Goal: Transaction & Acquisition: Purchase product/service

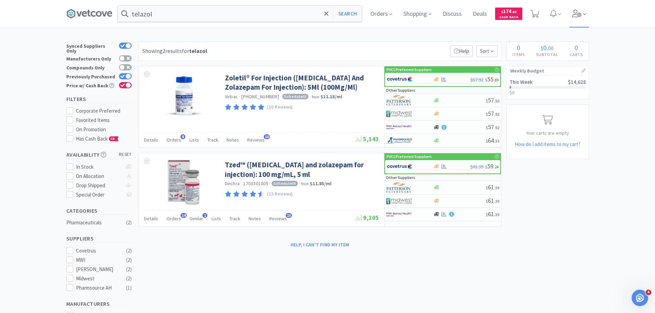
click at [578, 14] on icon at bounding box center [578, 14] width 10 height 8
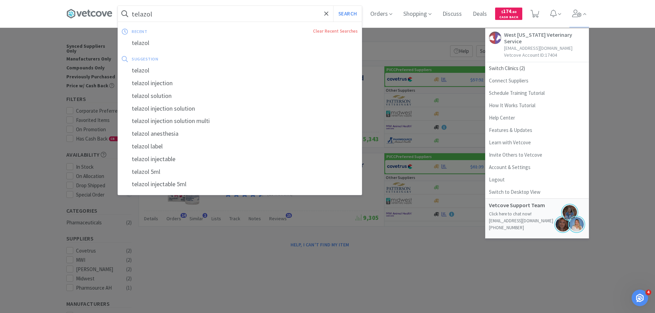
click at [310, 10] on input "telazol" at bounding box center [240, 14] width 244 height 16
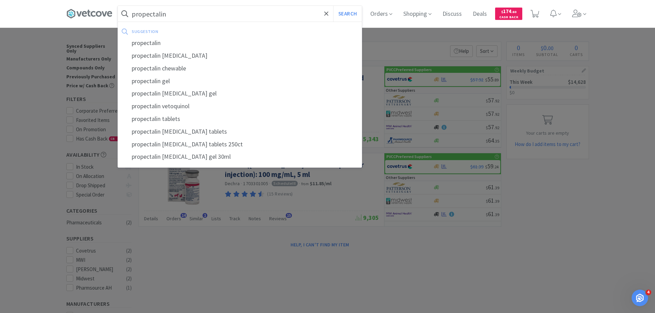
type input "propectalin"
click at [333, 6] on button "Search" at bounding box center [347, 14] width 29 height 16
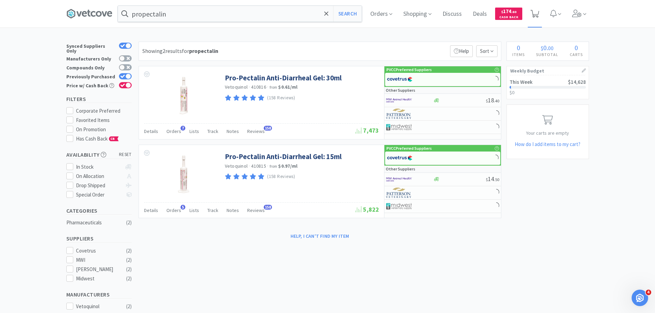
click at [537, 10] on icon at bounding box center [535, 14] width 9 height 8
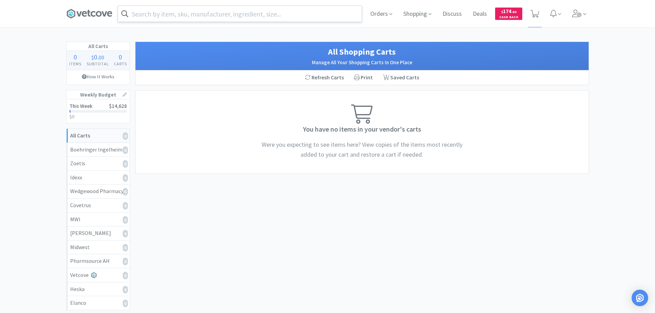
click at [210, 11] on input "text" at bounding box center [240, 14] width 244 height 16
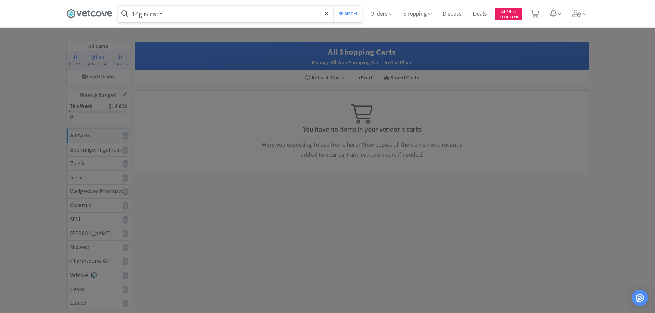
type input "14g iv cath"
click at [333, 6] on button "Search" at bounding box center [347, 14] width 29 height 16
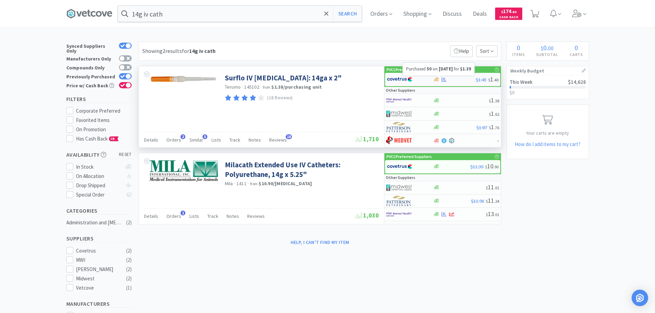
click at [444, 78] on icon at bounding box center [444, 79] width 5 height 5
select select "1"
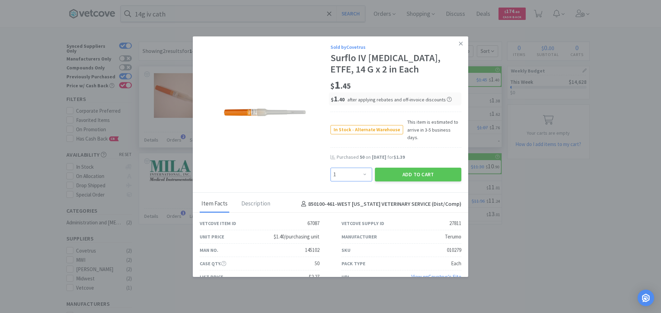
click at [336, 171] on select "Enter Quantity 1 2 3 4 5 6 7 8 9 10 11 12 13 14 15 16 17 18 19 20 Enter Quantity" at bounding box center [351, 175] width 42 height 14
type input "50"
click at [408, 170] on button "Add to Cart" at bounding box center [418, 175] width 86 height 14
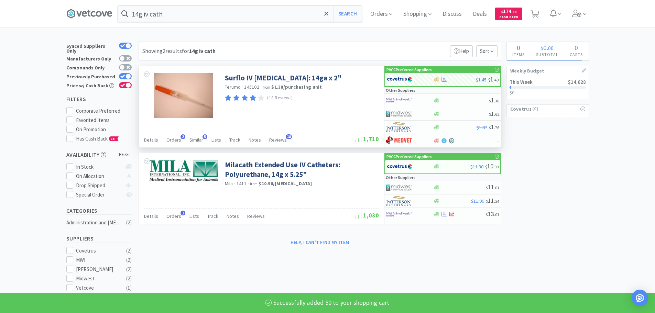
select select "50"
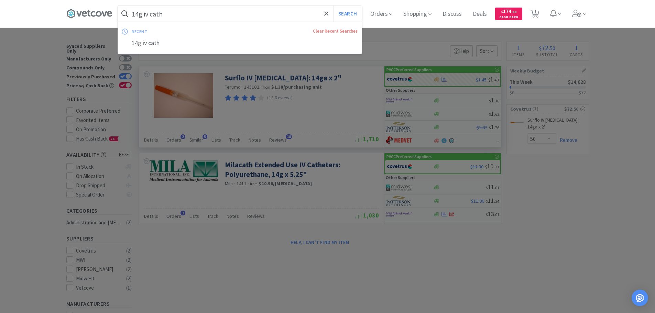
click at [140, 13] on input "14g iv cath" at bounding box center [240, 14] width 244 height 16
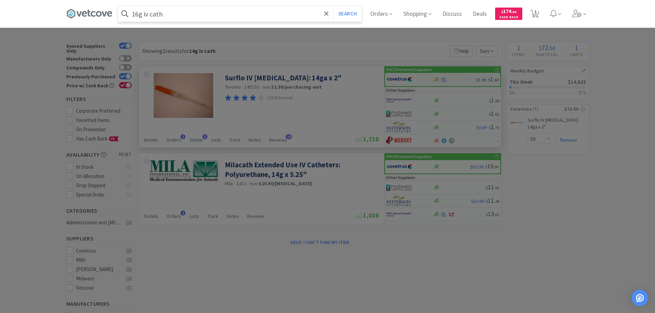
type input "16g iv cath"
click at [333, 6] on button "Search" at bounding box center [347, 14] width 29 height 16
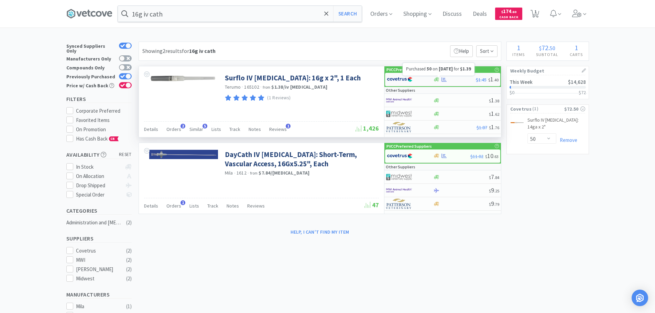
click at [445, 80] on icon at bounding box center [444, 79] width 5 height 5
select select "1"
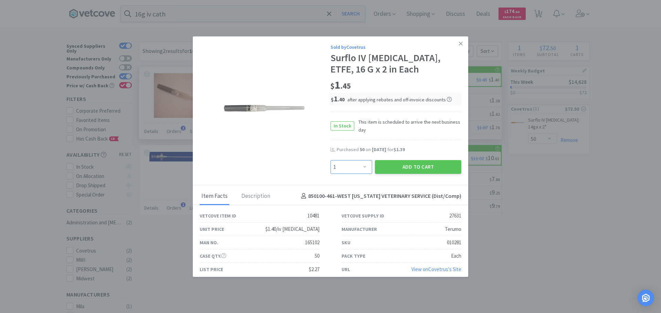
click at [349, 163] on select "Enter Quantity 1 2 3 4 5 6 7 8 9 10 11 12 13 14 15 16 17 18 19 20 Enter Quantity" at bounding box center [351, 167] width 42 height 14
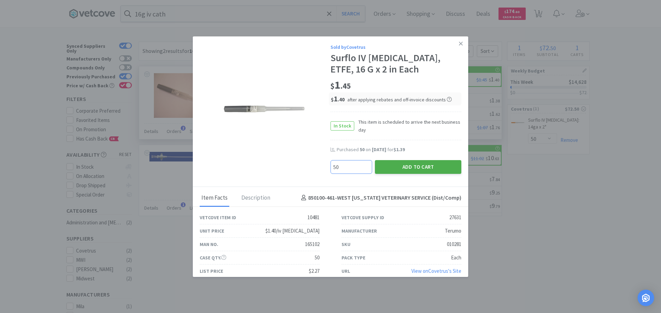
type input "50"
click at [439, 163] on button "Add to Cart" at bounding box center [418, 167] width 86 height 14
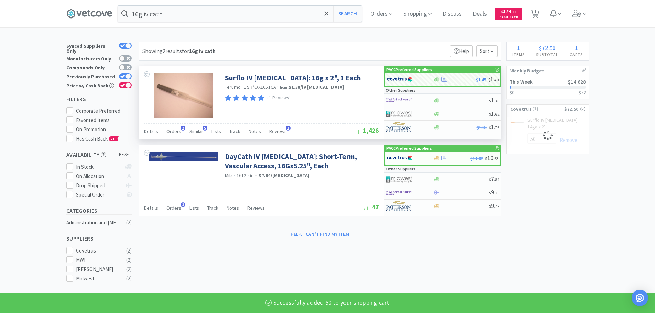
select select "50"
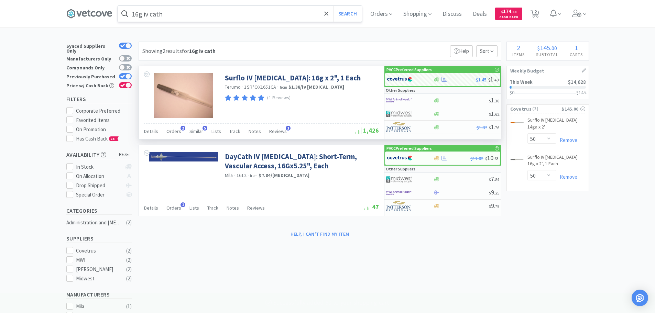
click at [185, 17] on input "16g iv cath" at bounding box center [240, 14] width 244 height 16
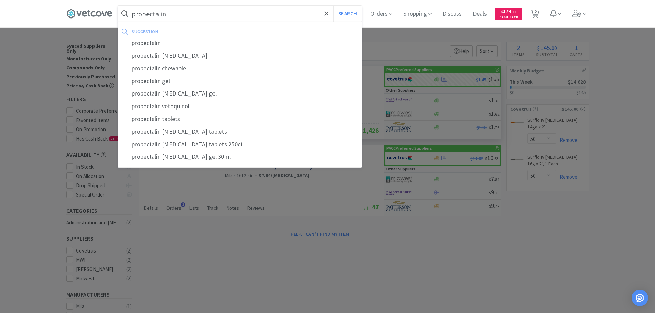
type input "propectalin"
click at [333, 6] on button "Search" at bounding box center [347, 14] width 29 height 16
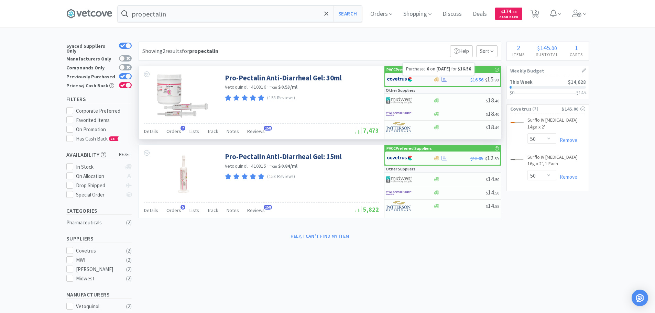
click at [445, 77] on icon at bounding box center [444, 79] width 5 height 5
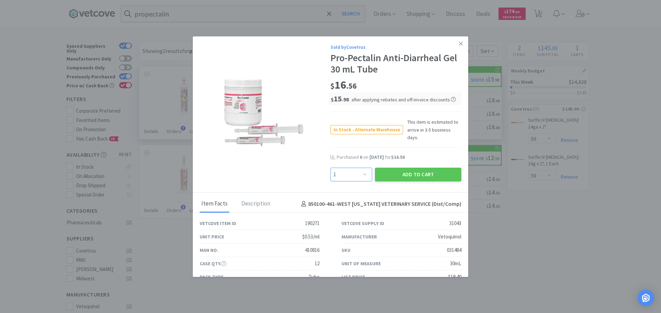
click at [351, 168] on select "Enter Quantity 1 2 3 4 5 6 7 8 9 10 11 12 13 14 15 16 17 18 19 20 Enter Quantity" at bounding box center [351, 175] width 42 height 14
select select "6"
click at [330, 168] on select "Enter Quantity 1 2 3 4 5 6 7 8 9 10 11 12 13 14 15 16 17 18 19 20 Enter Quantity" at bounding box center [351, 175] width 42 height 14
click at [423, 158] on div "Purchased 6 on [DATE] for $16.56" at bounding box center [395, 161] width 131 height 14
click at [425, 168] on button "Add to Cart" at bounding box center [418, 175] width 86 height 14
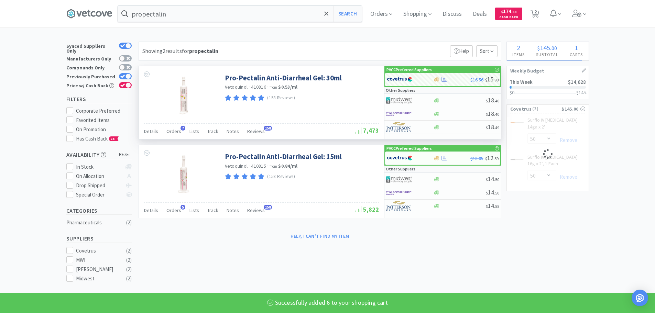
select select "6"
select select "50"
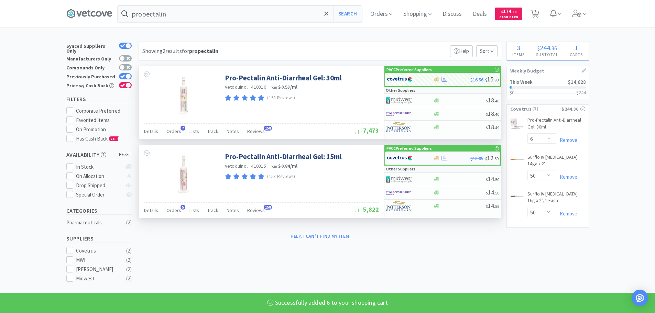
click at [425, 160] on div at bounding box center [406, 158] width 38 height 12
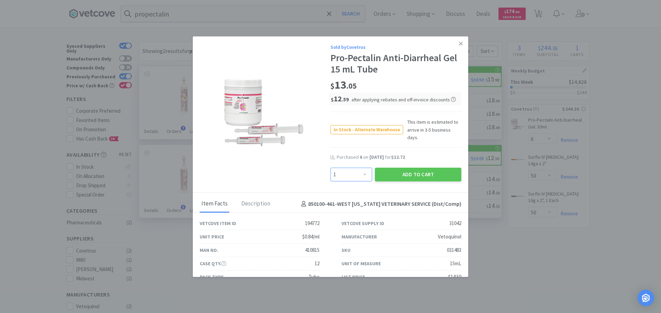
click at [364, 168] on select "Enter Quantity 1 2 3 4 5 6 7 8 9 10 11 12 13 14 15 16 17 18 19 20 Enter Quantity" at bounding box center [351, 175] width 42 height 14
select select "6"
click at [330, 168] on select "Enter Quantity 1 2 3 4 5 6 7 8 9 10 11 12 13 14 15 16 17 18 19 20 Enter Quantity" at bounding box center [351, 175] width 42 height 14
click at [405, 168] on button "Add to Cart" at bounding box center [418, 175] width 86 height 14
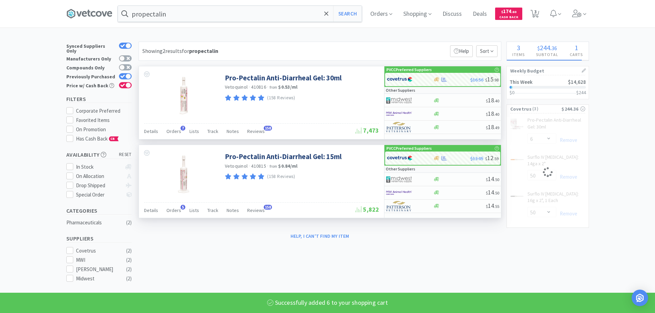
select select "6"
select select "50"
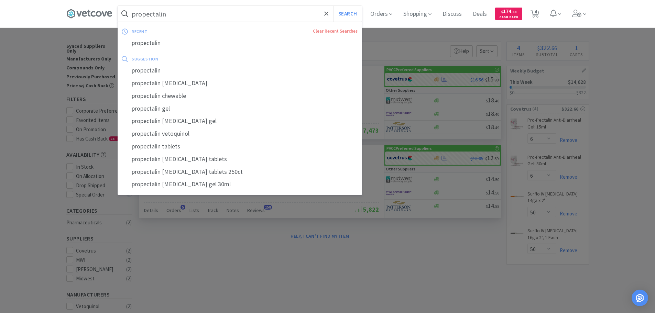
click at [204, 14] on input "propectalin" at bounding box center [240, 14] width 244 height 16
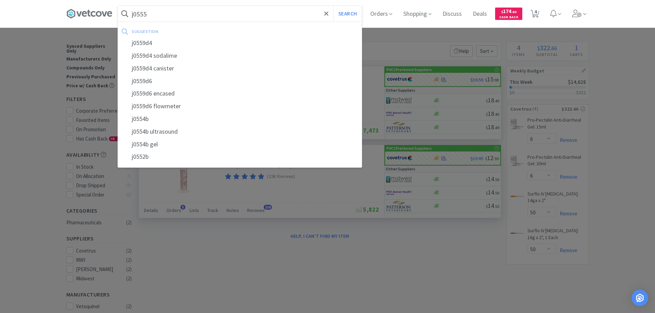
type input "j0555"
click at [333, 6] on button "Search" at bounding box center [347, 14] width 29 height 16
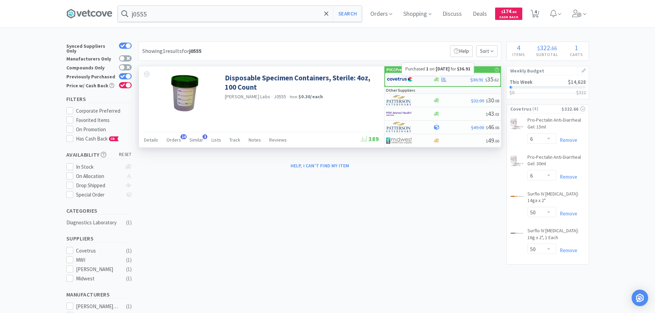
click at [445, 81] on icon at bounding box center [444, 79] width 5 height 5
select select "1"
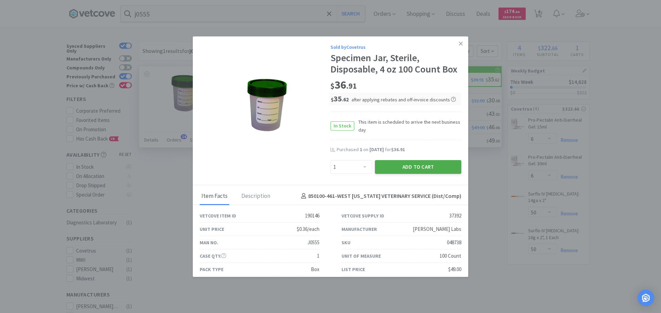
click at [435, 167] on button "Add to Cart" at bounding box center [418, 167] width 86 height 14
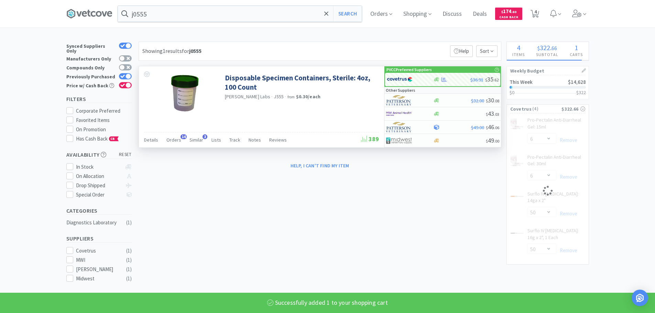
select select "1"
select select "6"
select select "50"
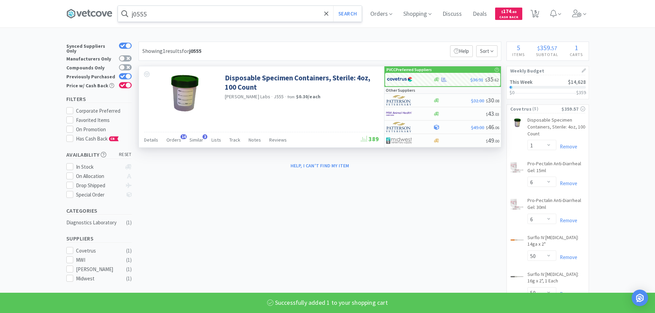
click at [234, 18] on input "j0555" at bounding box center [240, 14] width 244 height 16
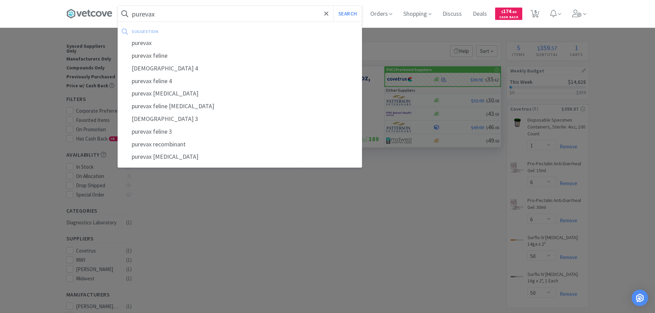
type input "purevax"
click at [333, 6] on button "Search" at bounding box center [347, 14] width 29 height 16
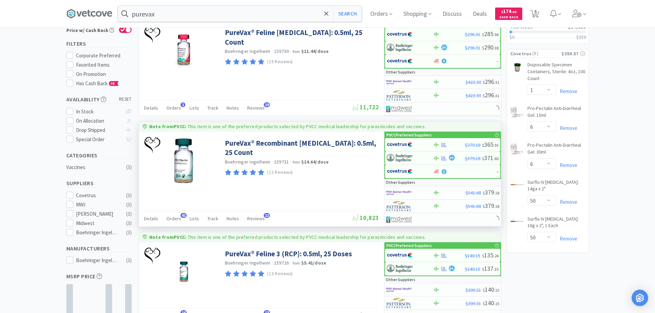
scroll to position [115, 0]
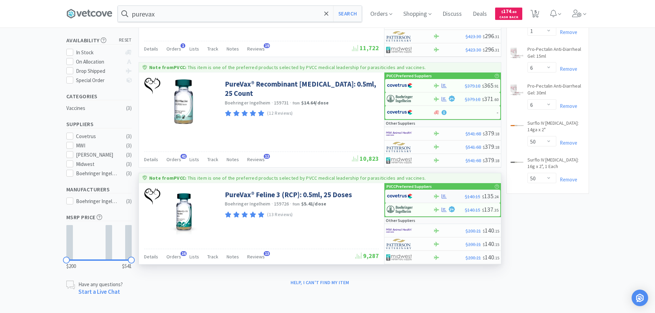
click at [414, 197] on div at bounding box center [406, 197] width 38 height 12
select select "1"
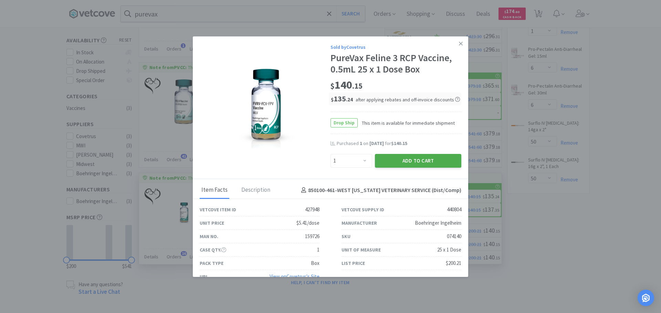
click at [412, 164] on button "Add to Cart" at bounding box center [418, 161] width 86 height 14
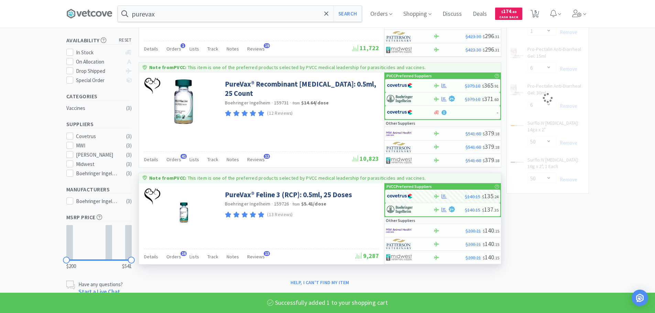
select select "1"
select select "50"
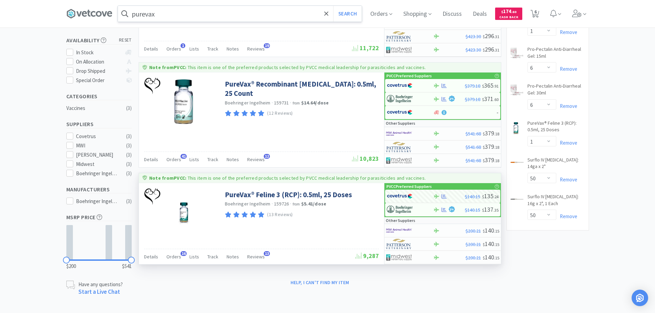
click at [214, 14] on input "purevax" at bounding box center [240, 14] width 244 height 16
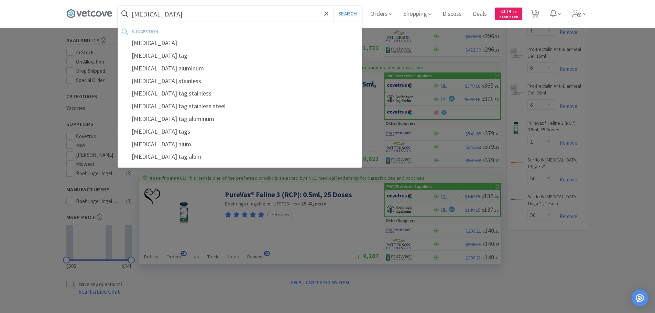
type input "[MEDICAL_DATA]"
click at [333, 6] on button "Search" at bounding box center [347, 14] width 29 height 16
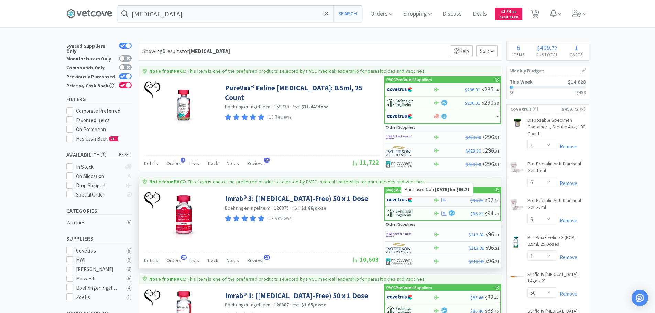
click at [444, 199] on icon at bounding box center [444, 200] width 5 height 4
select select "1"
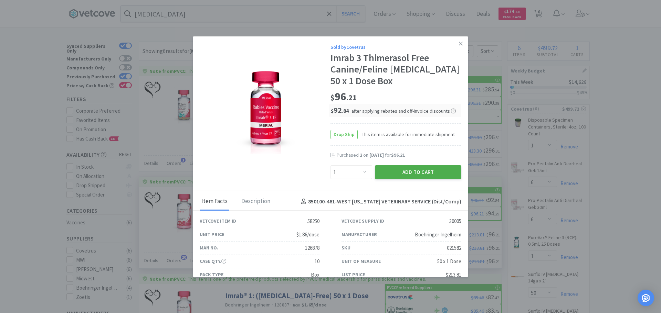
click at [441, 167] on button "Add to Cart" at bounding box center [418, 172] width 86 height 14
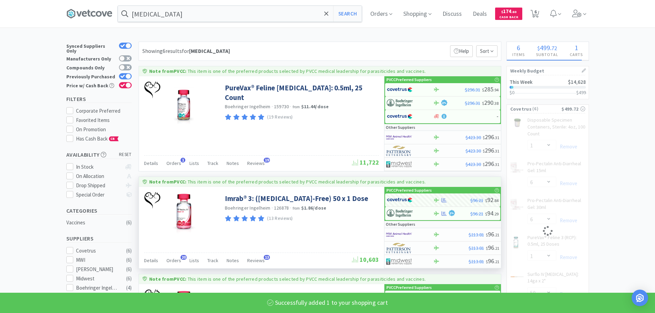
select select "1"
select select "6"
select select "1"
select select "50"
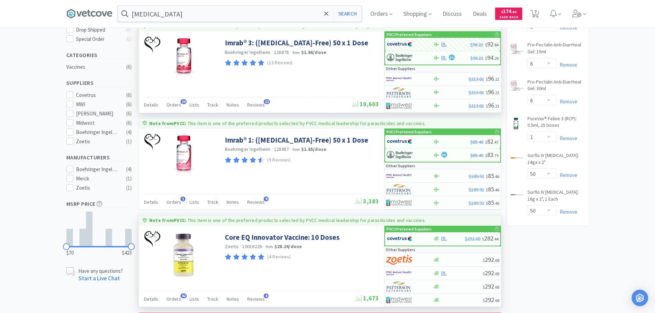
scroll to position [103, 0]
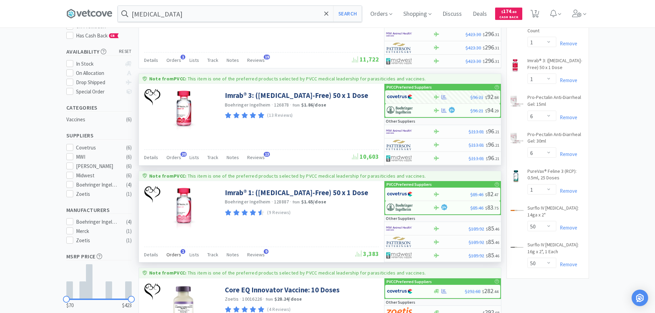
click at [168, 255] on span "Orders" at bounding box center [174, 255] width 15 height 6
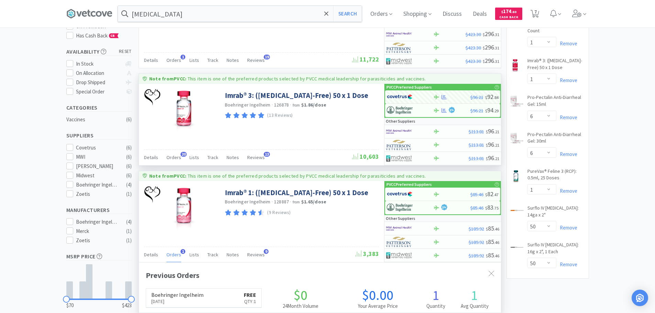
scroll to position [178, 362]
click at [168, 255] on span "Orders" at bounding box center [174, 255] width 15 height 6
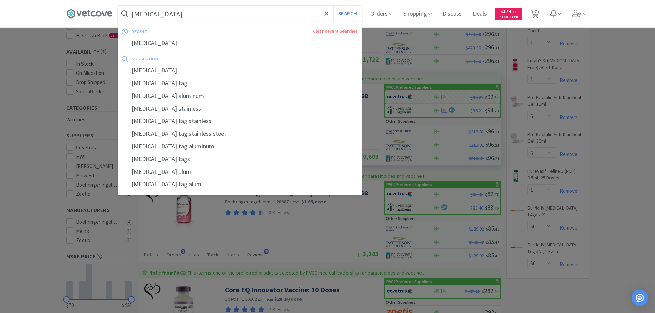
click at [187, 19] on input "[MEDICAL_DATA]" at bounding box center [240, 14] width 244 height 16
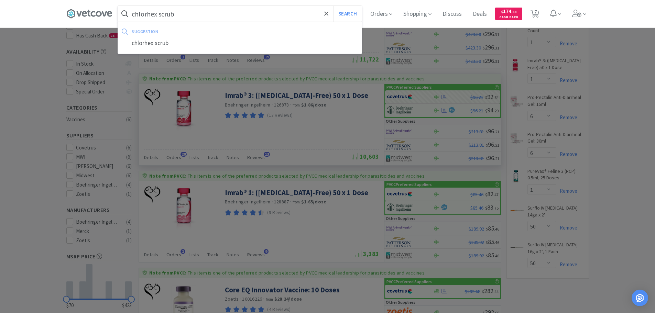
type input "chlorhex scrub"
click at [333, 6] on button "Search" at bounding box center [347, 14] width 29 height 16
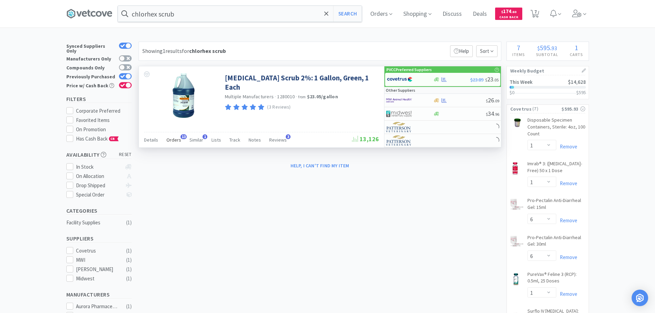
click at [172, 141] on span "Orders" at bounding box center [174, 140] width 15 height 6
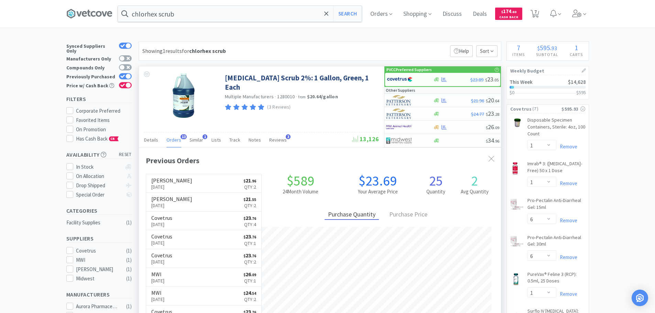
scroll to position [184, 362]
click at [445, 80] on icon at bounding box center [444, 79] width 5 height 5
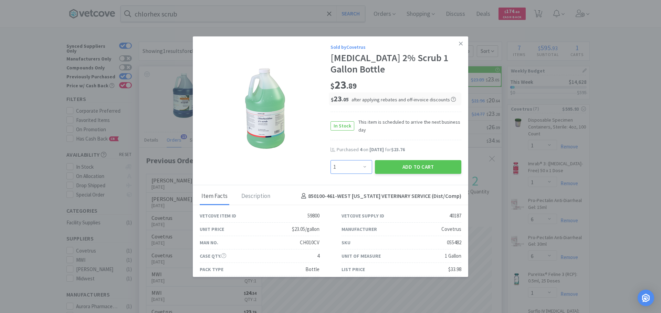
click at [352, 168] on select "Enter Quantity 1 2 3 4 5 6 7 8 9 10 11 12 13 14 15 16 17 18 19 20 Enter Quantity" at bounding box center [351, 167] width 42 height 14
select select "2"
click at [330, 160] on select "Enter Quantity 1 2 3 4 5 6 7 8 9 10 11 12 13 14 15 16 17 18 19 20 Enter Quantity" at bounding box center [351, 167] width 42 height 14
click at [409, 164] on button "Add to Cart" at bounding box center [418, 167] width 86 height 14
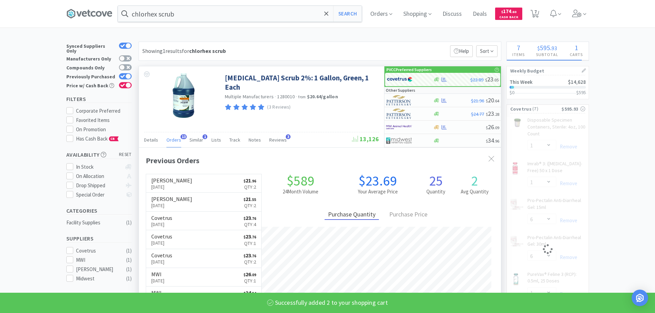
select select "2"
select select "1"
select select "6"
select select "1"
select select "50"
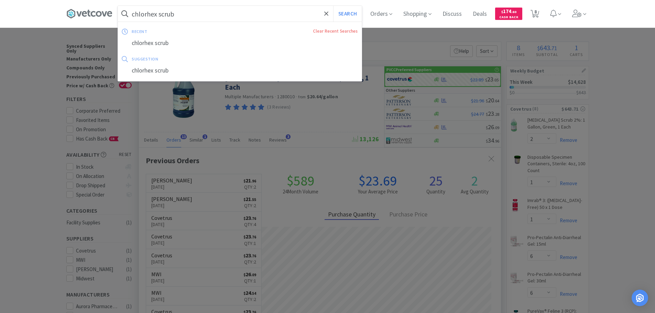
click at [200, 13] on input "chlorhex scrub" at bounding box center [240, 14] width 244 height 16
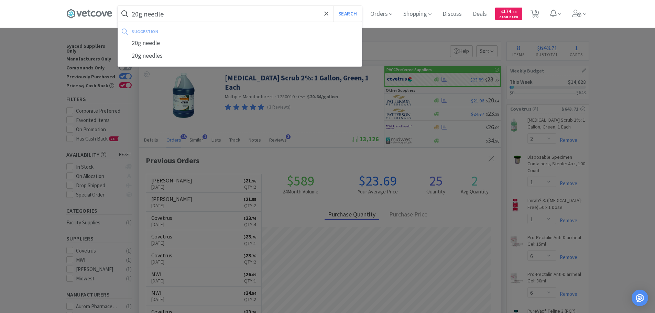
type input "20g needle"
click at [333, 6] on button "Search" at bounding box center [347, 14] width 29 height 16
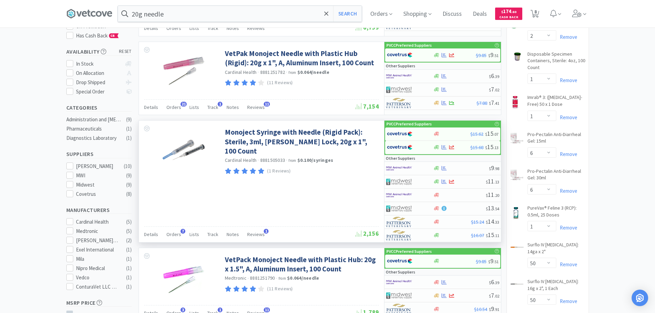
scroll to position [34, 0]
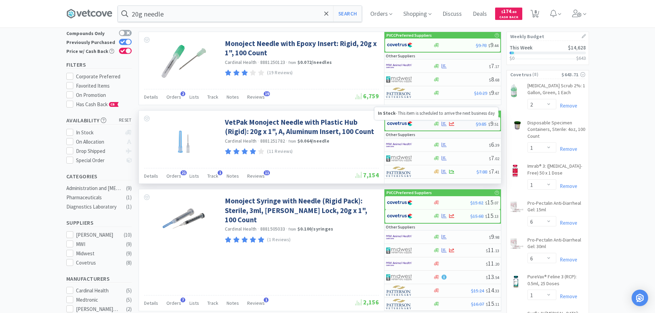
click at [439, 125] on icon at bounding box center [436, 123] width 5 height 5
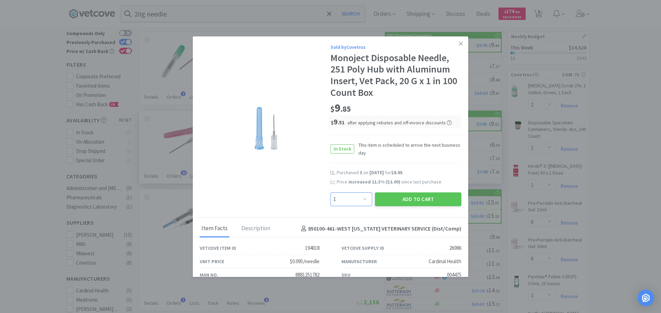
click at [338, 197] on select "Enter Quantity 1 2 3 4 5 6 7 8 9 10 11 12 13 14 15 16 17 18 19 20 Enter Quantity" at bounding box center [351, 200] width 42 height 14
select select "2"
click at [330, 193] on select "Enter Quantity 1 2 3 4 5 6 7 8 9 10 11 12 13 14 15 16 17 18 19 20 Enter Quantity" at bounding box center [351, 200] width 42 height 14
click at [430, 201] on button "Add to Cart" at bounding box center [418, 200] width 86 height 14
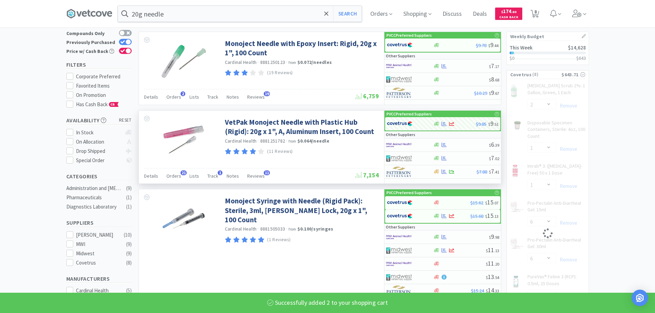
select select "2"
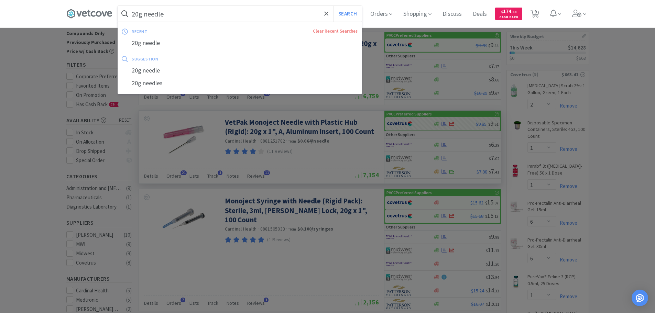
click at [295, 12] on input "20g needle" at bounding box center [240, 14] width 244 height 16
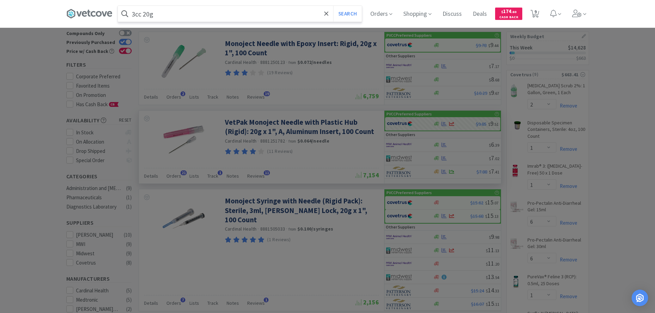
type input "3cc 20g"
click at [333, 6] on button "Search" at bounding box center [347, 14] width 29 height 16
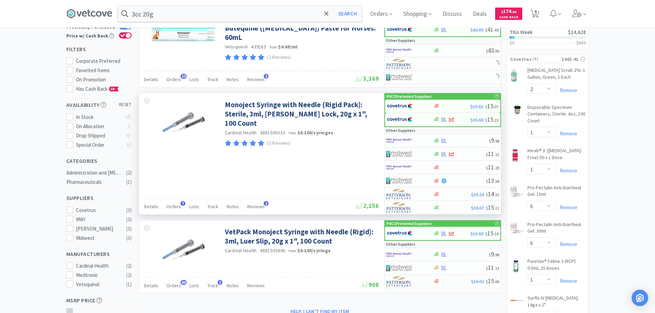
scroll to position [103, 0]
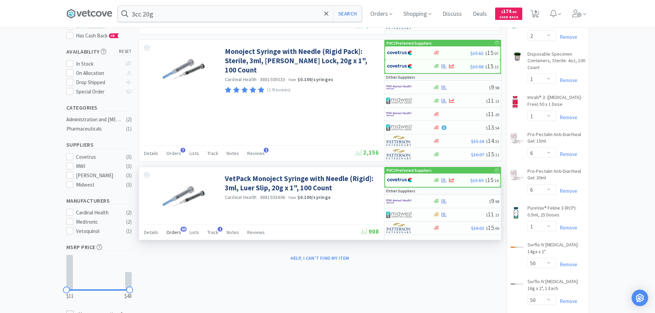
click at [172, 234] on span "Orders" at bounding box center [174, 232] width 15 height 6
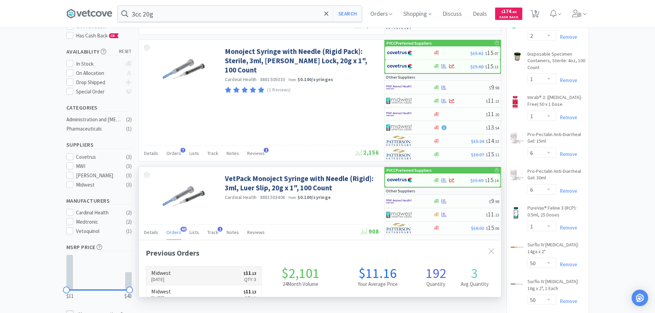
scroll to position [184, 362]
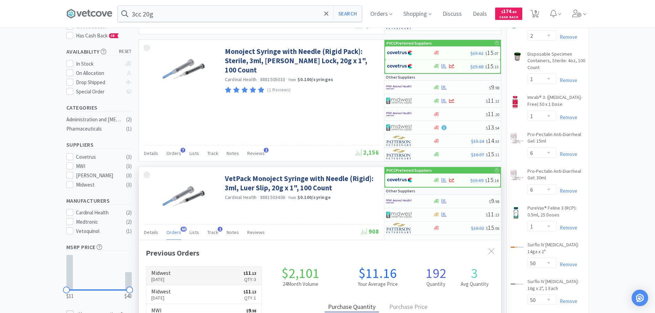
click at [171, 277] on p "[DATE]" at bounding box center [161, 280] width 20 height 8
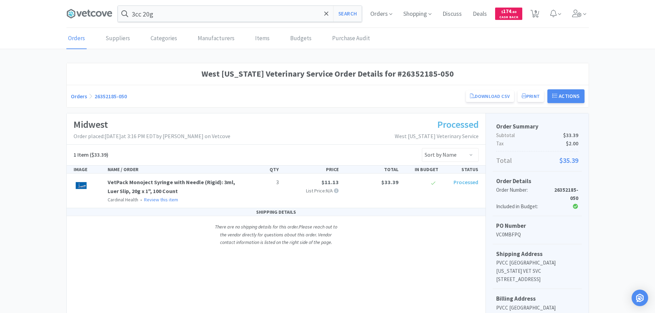
select select "2"
select select "1"
select select "6"
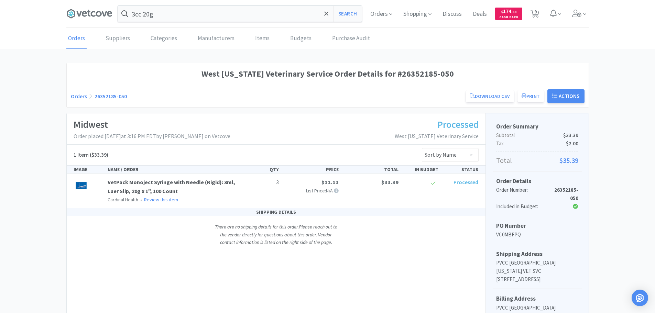
select select "1"
select select "50"
select select "2"
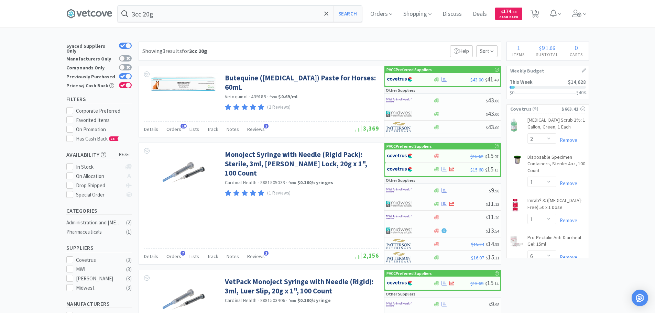
scroll to position [103, 0]
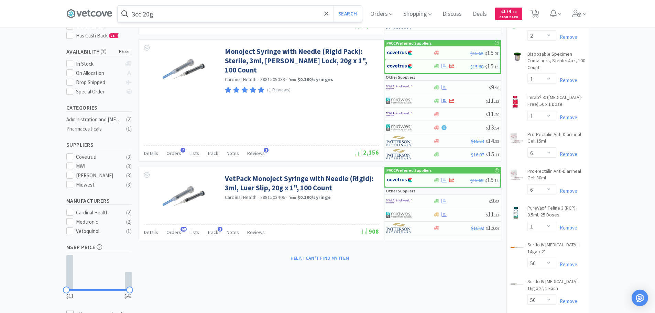
click at [294, 17] on input "3cc 20g" at bounding box center [240, 14] width 244 height 16
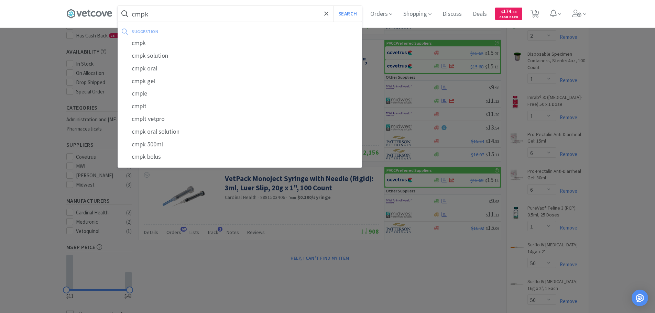
type input "cmpk"
click at [333, 6] on button "Search" at bounding box center [347, 14] width 29 height 16
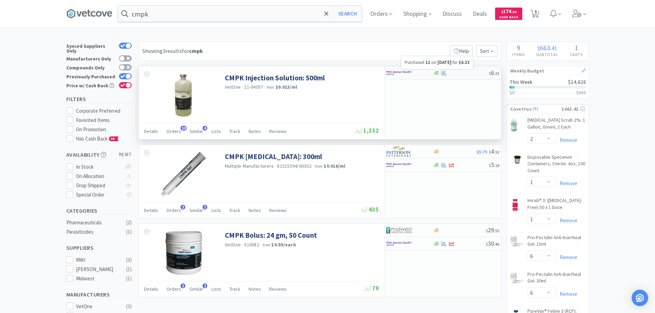
click at [445, 74] on icon at bounding box center [444, 73] width 5 height 5
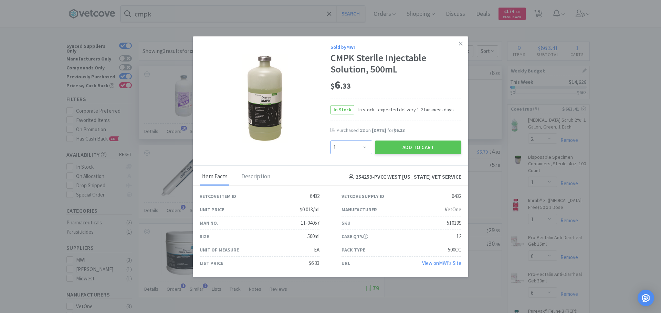
click at [348, 145] on select "Enter Quantity 1 2 3 4 5 6 7 8 9 10 11 12 13 14 15 16 17 18 19 20 Enter Quantity" at bounding box center [351, 148] width 42 height 14
select select "12"
click at [330, 141] on select "Enter Quantity 1 2 3 4 5 6 7 8 9 10 11 12 13 14 15 16 17 18 19 20 Enter Quantity" at bounding box center [351, 148] width 42 height 14
click at [407, 146] on button "Add to Cart" at bounding box center [418, 148] width 86 height 14
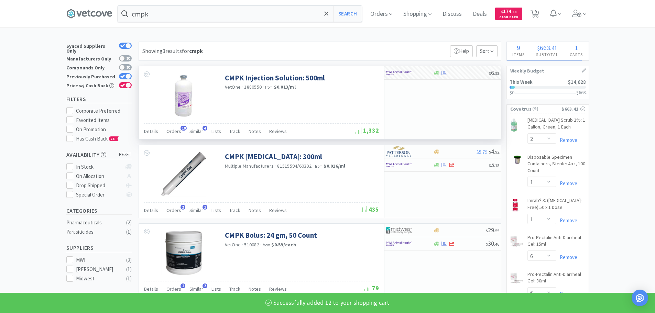
select select "12"
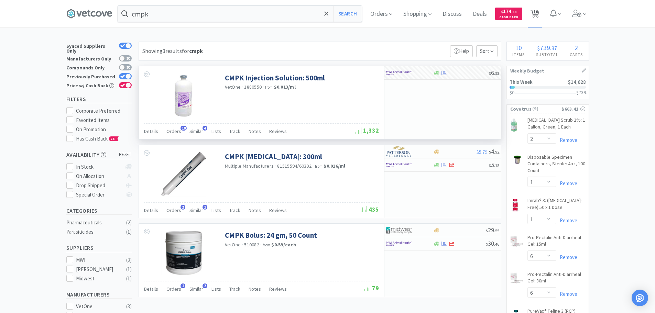
click at [538, 9] on span "10" at bounding box center [536, 12] width 5 height 28
select select "2"
select select "1"
select select "6"
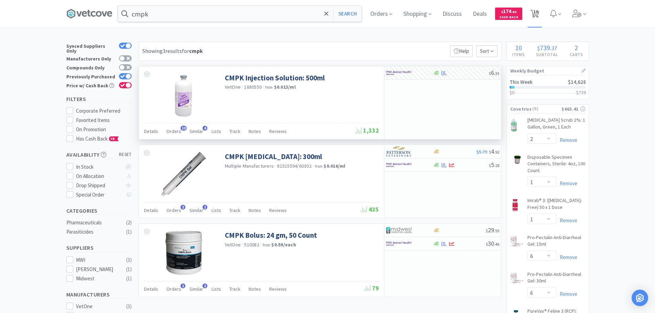
select select "6"
select select "1"
select select "50"
select select "2"
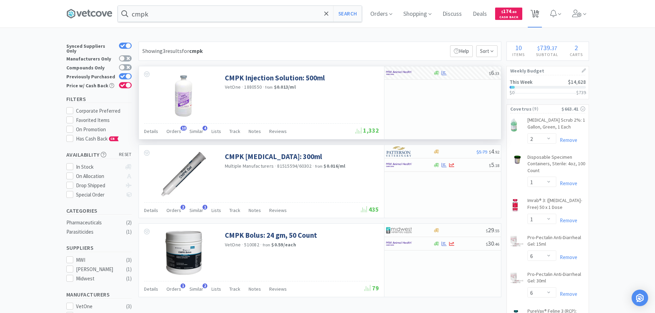
select select "12"
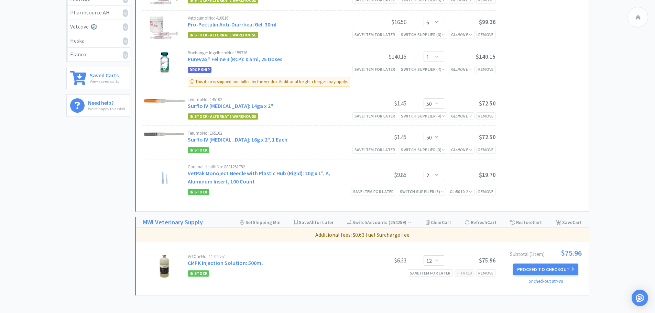
scroll to position [275, 0]
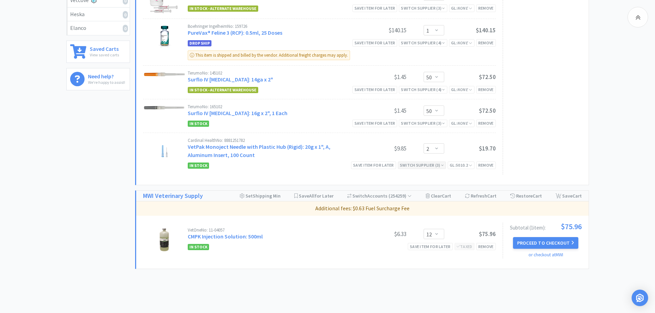
click at [436, 166] on div "Switch Supplier ( 3 )" at bounding box center [422, 165] width 44 height 7
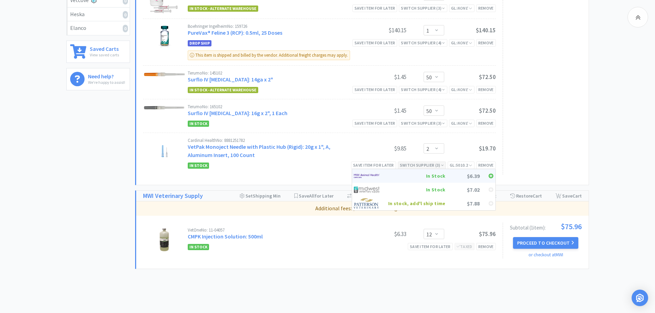
click at [440, 176] on div "In Stock" at bounding box center [416, 176] width 57 height 10
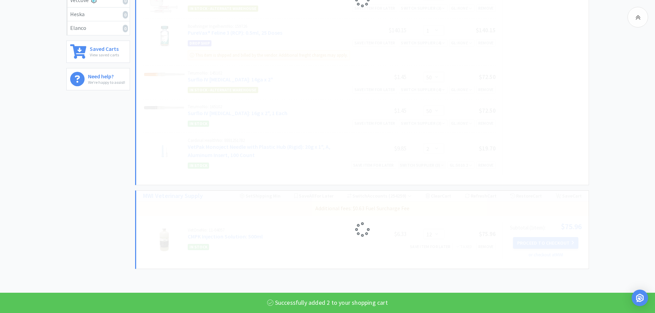
select select "2"
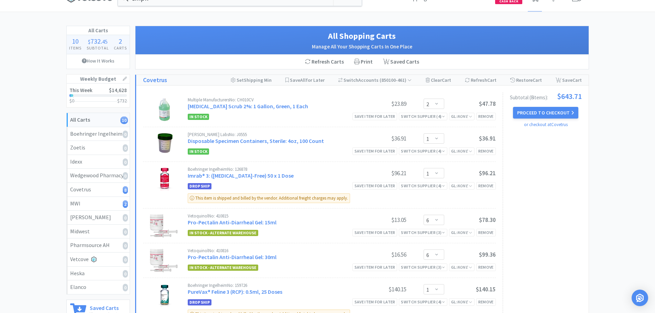
scroll to position [0, 0]
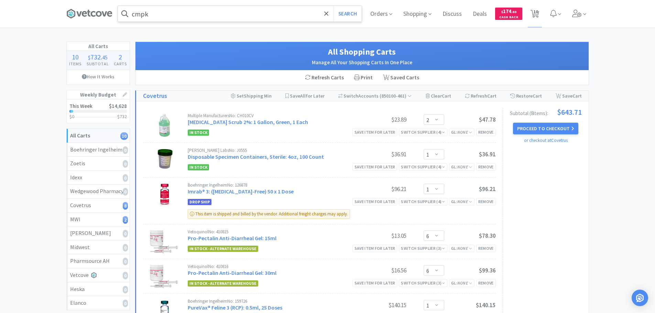
click at [220, 13] on input "cmpk" at bounding box center [240, 14] width 244 height 16
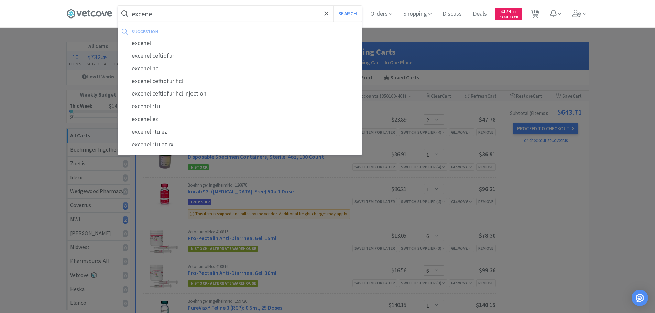
type input "excenel"
click at [333, 6] on button "Search" at bounding box center [347, 14] width 29 height 16
select select "2"
select select "1"
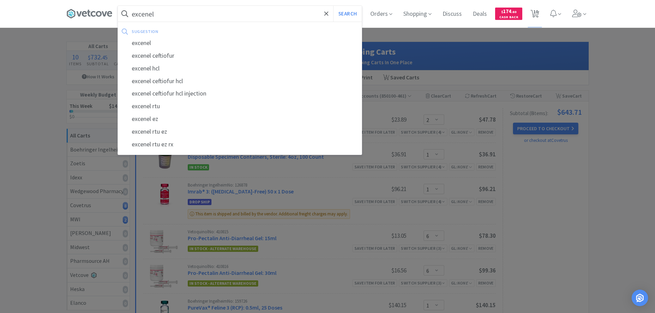
select select "6"
select select "1"
select select "50"
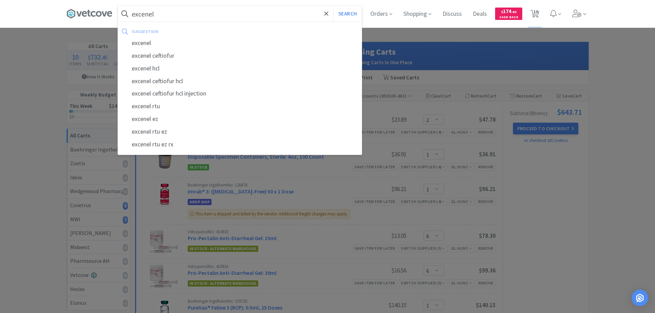
select select "12"
select select "2"
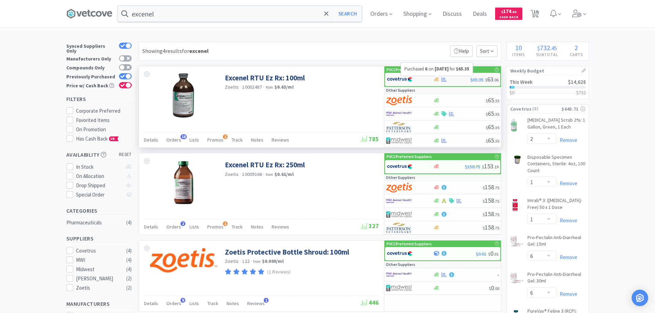
click at [443, 77] on icon at bounding box center [444, 79] width 5 height 5
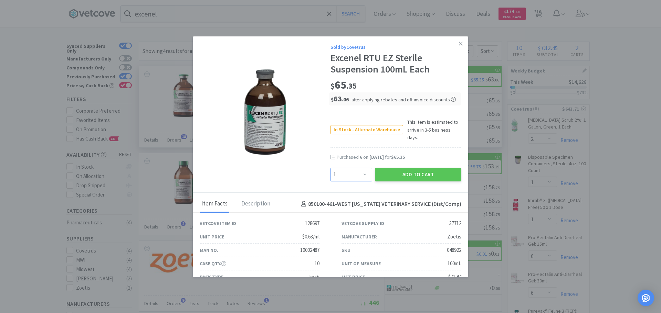
click at [351, 168] on select "Enter Quantity 1 2 3 4 5 6 7 8 9 10 11 12 13 14 15 16 17 18 19 20 Enter Quantity" at bounding box center [351, 175] width 42 height 14
select select "4"
click at [330, 168] on select "Enter Quantity 1 2 3 4 5 6 7 8 9 10 11 12 13 14 15 16 17 18 19 20 Enter Quantity" at bounding box center [351, 175] width 42 height 14
click at [409, 169] on button "Add to Cart" at bounding box center [418, 175] width 86 height 14
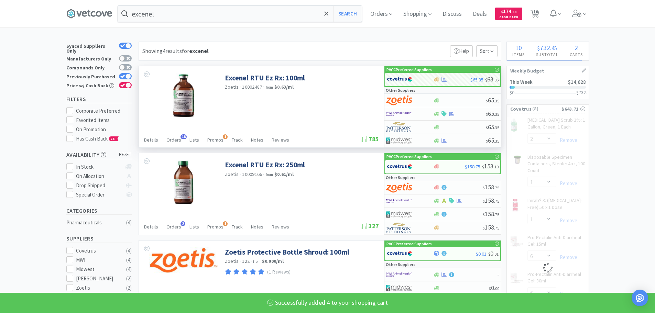
select select "4"
select select "1"
select select "6"
select select "1"
select select "50"
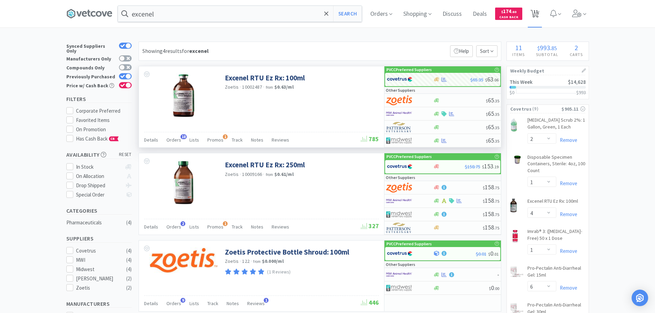
click at [538, 10] on span "11" at bounding box center [536, 12] width 5 height 28
select select "2"
select select "1"
select select "4"
select select "1"
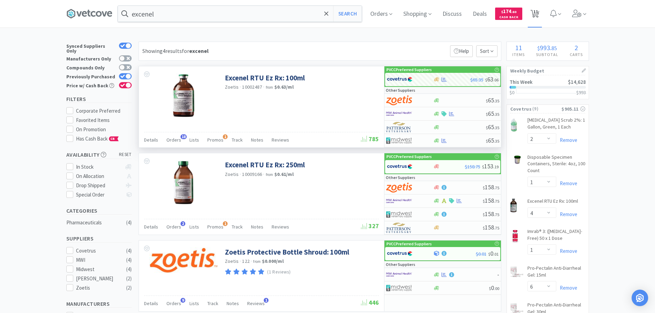
select select "6"
select select "1"
select select "50"
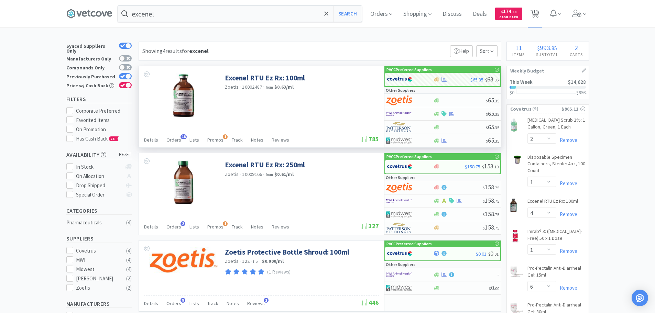
select select "12"
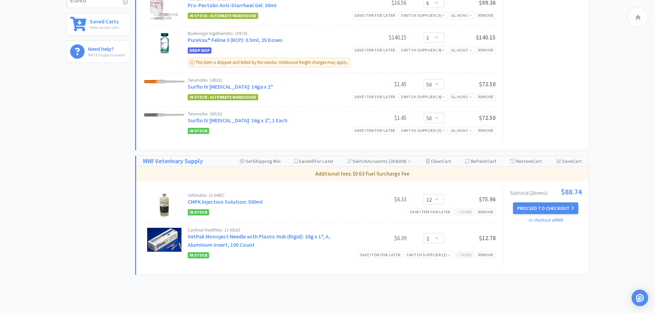
scroll to position [335, 0]
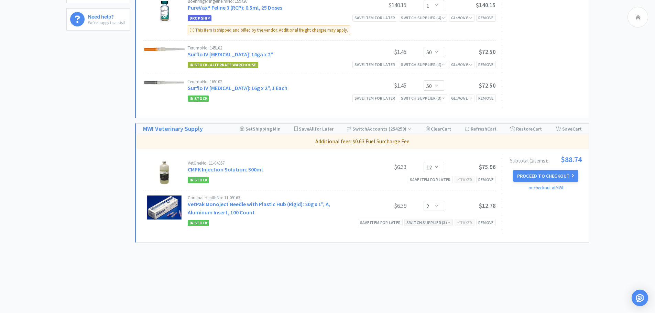
click at [429, 221] on div "Switch Supplier ( 3 )" at bounding box center [429, 223] width 44 height 7
click at [302, 181] on div "In Stock Save item for later Taxed Remove" at bounding box center [342, 180] width 308 height 8
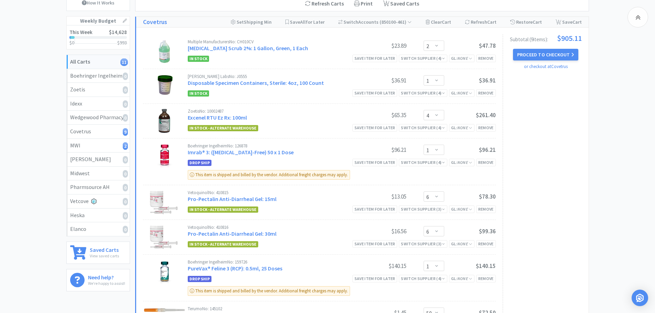
scroll to position [25, 0]
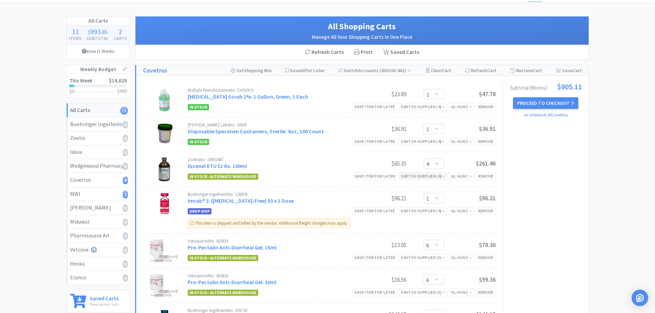
click at [419, 174] on div "Switch Supplier ( 4 )" at bounding box center [423, 176] width 44 height 7
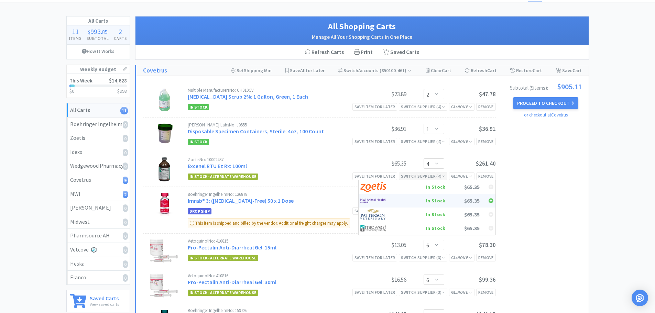
click at [423, 204] on div "In Stock" at bounding box center [420, 201] width 51 height 10
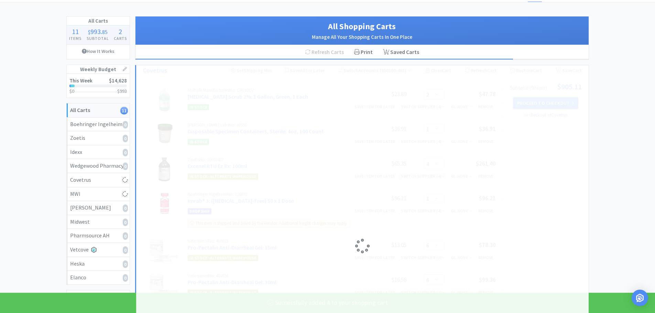
select select "4"
select select "2"
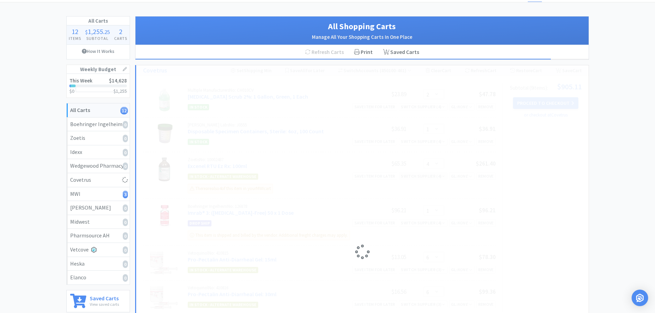
select select "1"
select select "6"
select select "1"
select select "50"
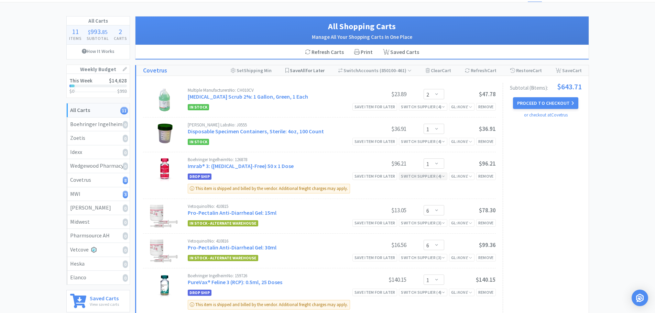
scroll to position [0, 0]
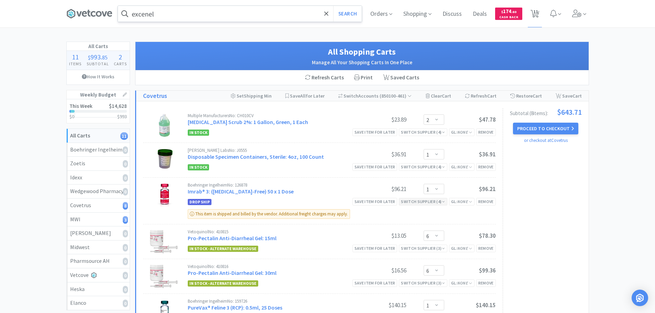
click at [197, 20] on input "excenel" at bounding box center [240, 14] width 244 height 16
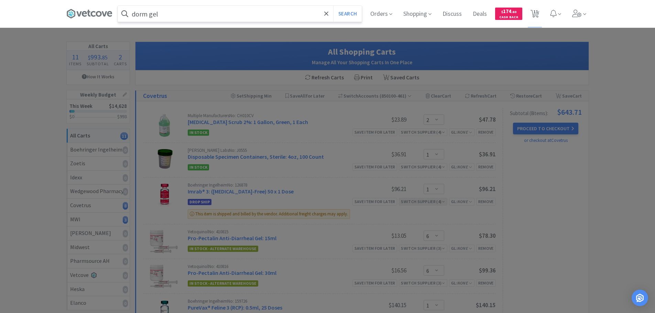
type input "dorm gel"
click at [333, 6] on button "Search" at bounding box center [347, 14] width 29 height 16
select select "2"
select select "1"
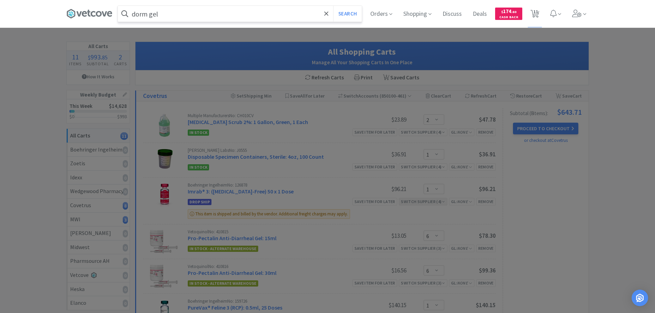
select select "6"
select select "1"
select select "50"
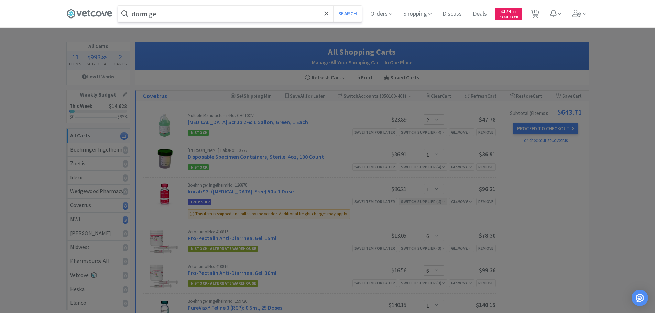
select select "12"
select select "4"
select select "2"
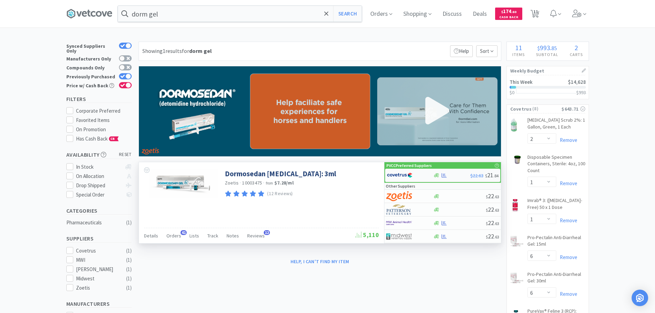
click at [440, 172] on div "$22.63 $ 21 . 84" at bounding box center [442, 175] width 115 height 13
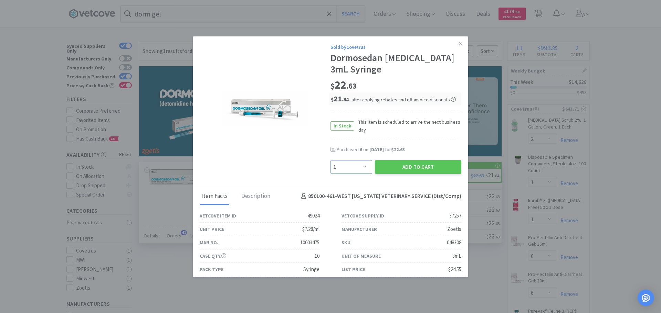
click at [352, 165] on select "Enter Quantity 1 2 3 4 5 6 7 8 9 10 11 12 13 14 15 16 17 18 19 20 Enter Quantity" at bounding box center [351, 167] width 42 height 14
select select "10"
click at [330, 160] on select "Enter Quantity 1 2 3 4 5 6 7 8 9 10 11 12 13 14 15 16 17 18 19 20 Enter Quantity" at bounding box center [351, 167] width 42 height 14
click at [418, 168] on button "Add to Cart" at bounding box center [418, 167] width 86 height 14
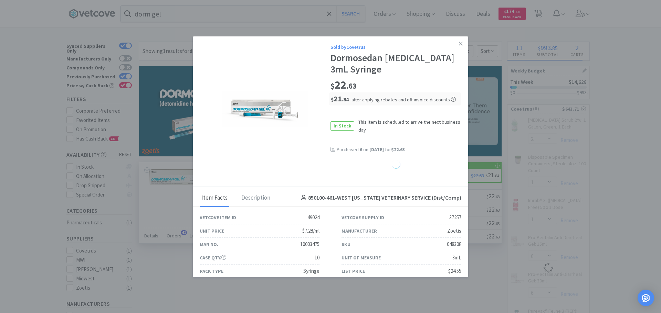
select select "1"
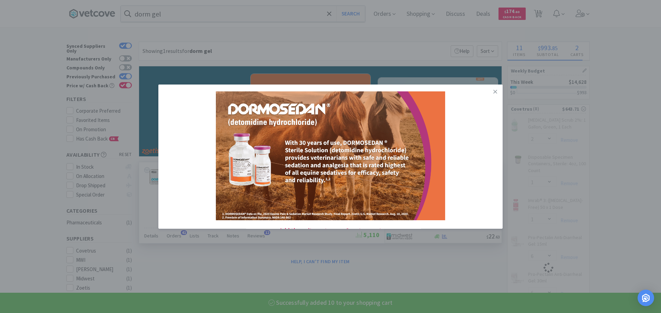
select select "10"
select select "1"
select select "6"
select select "1"
select select "50"
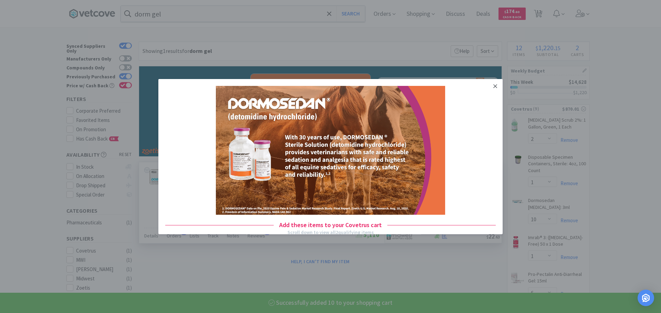
click at [493, 89] on icon at bounding box center [495, 86] width 4 height 6
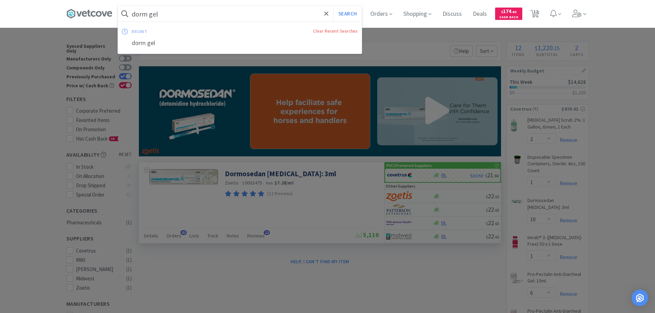
click at [243, 18] on input "dorm gel" at bounding box center [240, 14] width 244 height 16
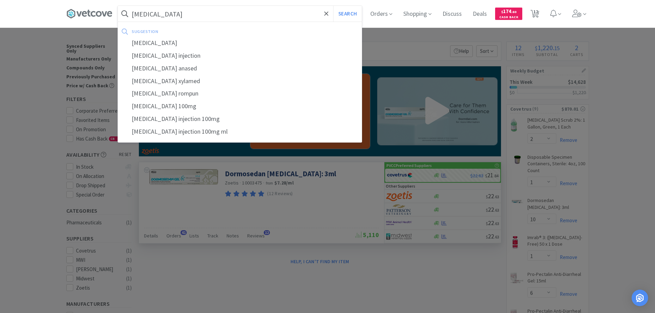
click at [333, 6] on button "Search" at bounding box center [347, 14] width 29 height 16
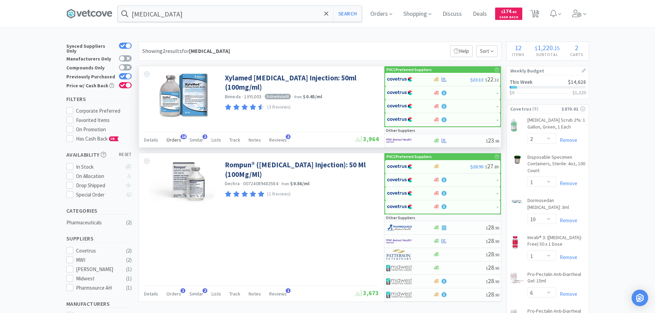
click at [167, 138] on span "Orders" at bounding box center [174, 140] width 15 height 6
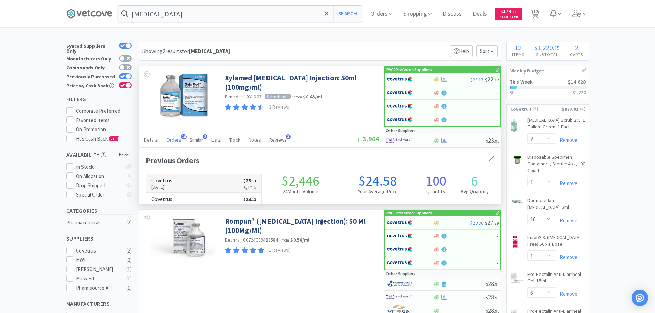
scroll to position [184, 362]
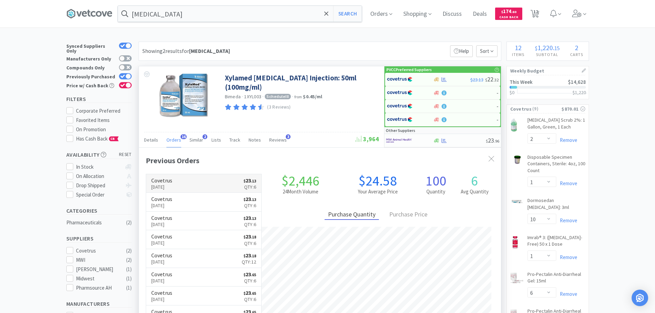
click at [192, 189] on link "Covetrus [DATE] $ 23 . 13 Qty: 6" at bounding box center [204, 183] width 116 height 19
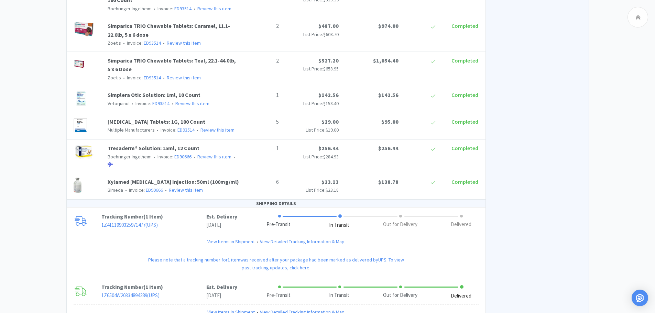
scroll to position [437, 0]
click at [237, 238] on link "View Items in Shipment" at bounding box center [230, 242] width 47 height 8
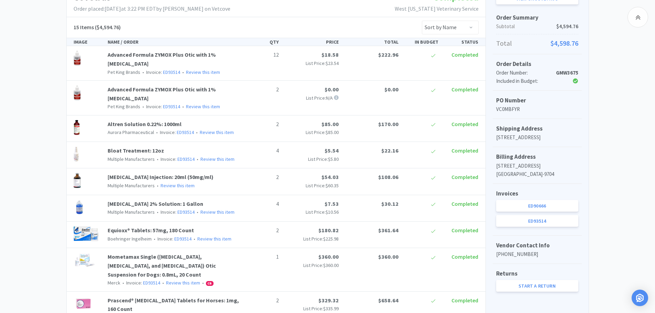
scroll to position [0, 0]
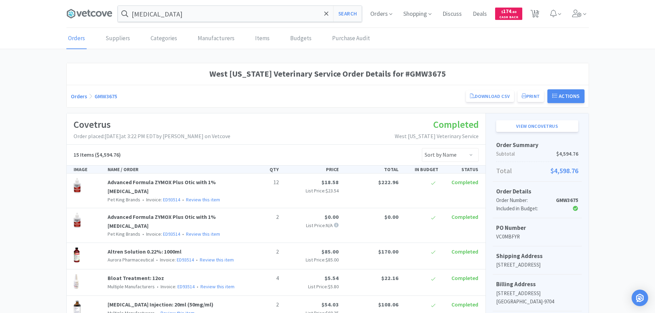
click at [241, 0] on div "[MEDICAL_DATA] Search Orders Shopping Discuss Discuss Deals Deals $ 174 . 60 Ca…" at bounding box center [327, 14] width 523 height 28
click at [242, 14] on input "[MEDICAL_DATA]" at bounding box center [240, 14] width 244 height 16
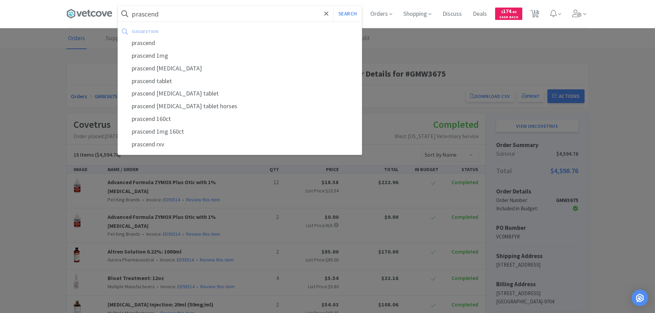
type input "prascend"
click at [333, 6] on button "Search" at bounding box center [347, 14] width 29 height 16
select select "2"
select select "1"
select select "10"
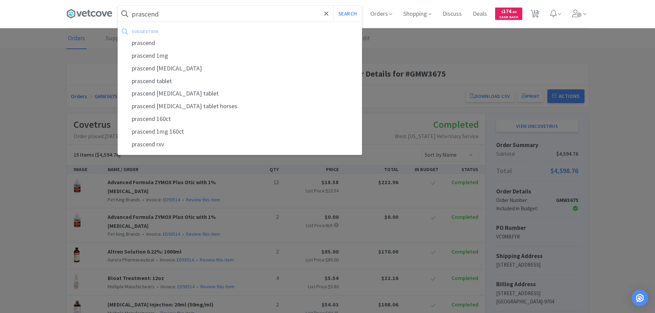
select select "1"
select select "6"
select select "1"
select select "50"
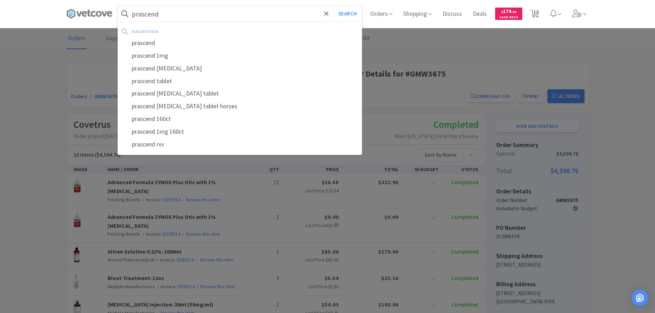
select select "50"
select select "12"
select select "4"
select select "2"
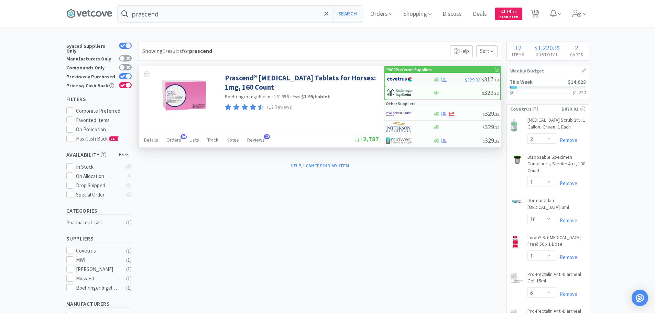
click at [421, 78] on div at bounding box center [406, 80] width 38 height 12
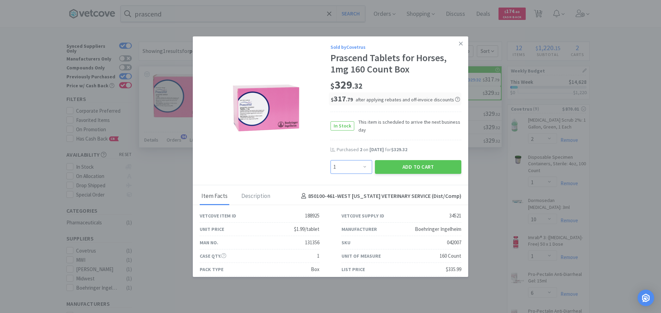
click at [348, 164] on select "Enter Quantity 1 2 3 4 5 6 7 8 9 10 11 12 13 14 15 16 17 18 19 20 Enter Quantity" at bounding box center [351, 167] width 42 height 14
select select "4"
click at [330, 160] on select "Enter Quantity 1 2 3 4 5 6 7 8 9 10 11 12 13 14 15 16 17 18 19 20 Enter Quantity" at bounding box center [351, 167] width 42 height 14
click at [380, 164] on button "Add to Cart" at bounding box center [418, 167] width 86 height 14
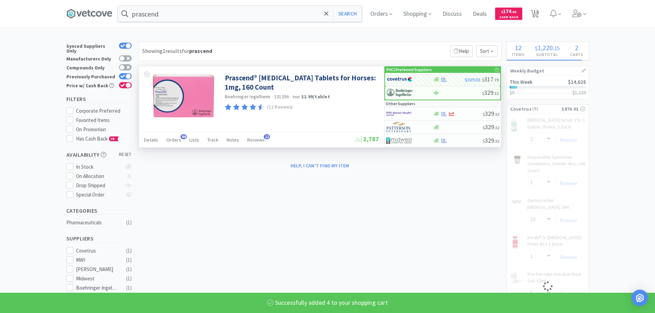
select select "4"
select select "6"
select select "1"
select select "50"
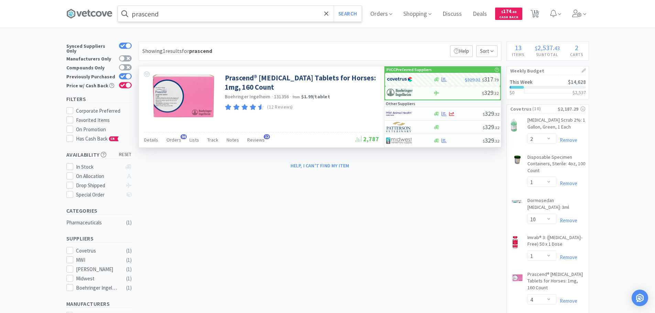
click at [214, 13] on input "prascend" at bounding box center [240, 14] width 244 height 16
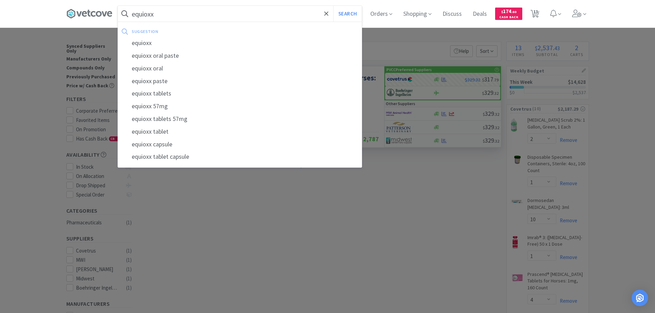
type input "equioxx"
click at [333, 6] on button "Search" at bounding box center [347, 14] width 29 height 16
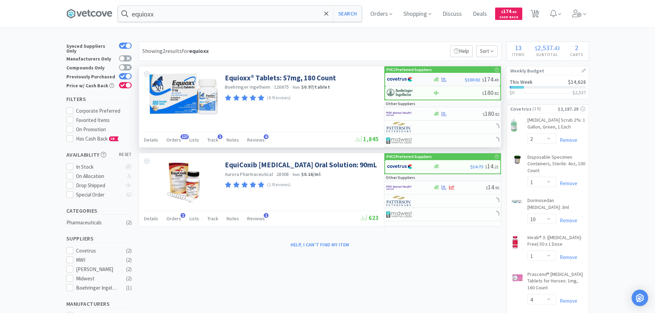
click at [404, 84] on img at bounding box center [400, 79] width 26 height 10
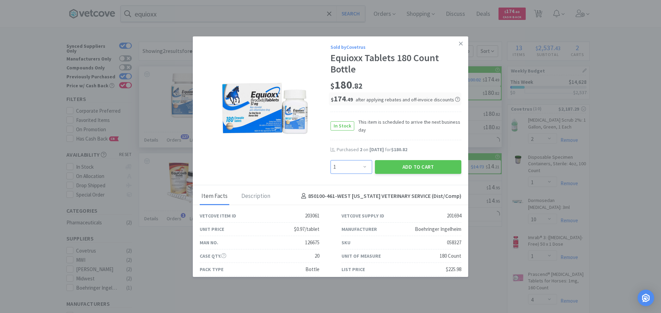
drag, startPoint x: 359, startPoint y: 166, endPoint x: 359, endPoint y: 161, distance: 5.5
click at [359, 166] on select "Enter Quantity 1 2 3 4 5 6 7 8 9 10 11 12 13 14 15 16 17 18 19 20 Enter Quantity" at bounding box center [351, 167] width 42 height 14
select select "2"
click at [330, 160] on select "Enter Quantity 1 2 3 4 5 6 7 8 9 10 11 12 13 14 15 16 17 18 19 20 Enter Quantity" at bounding box center [351, 167] width 42 height 14
click at [408, 172] on button "Add to Cart" at bounding box center [418, 167] width 86 height 14
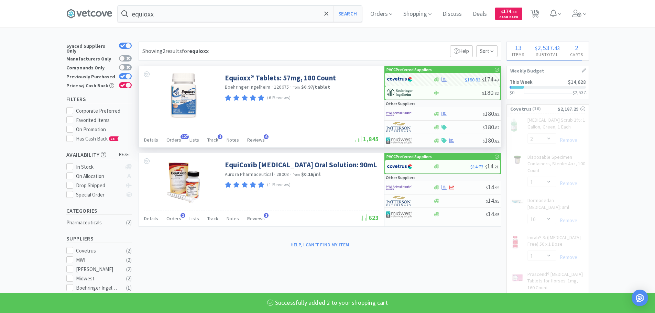
select select "2"
select select "1"
select select "4"
select select "6"
select select "1"
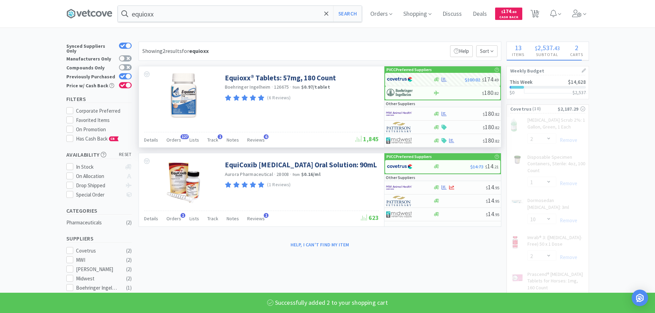
select select "50"
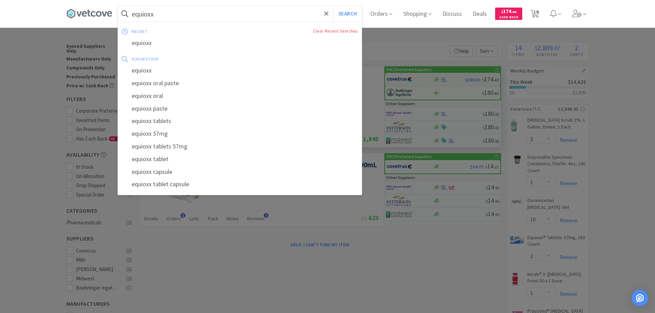
click at [244, 18] on input "equioxx" at bounding box center [240, 14] width 244 height 16
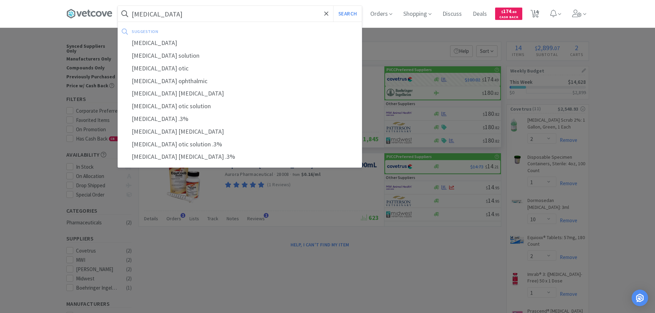
type input "[MEDICAL_DATA]"
click at [333, 6] on button "Search" at bounding box center [347, 14] width 29 height 16
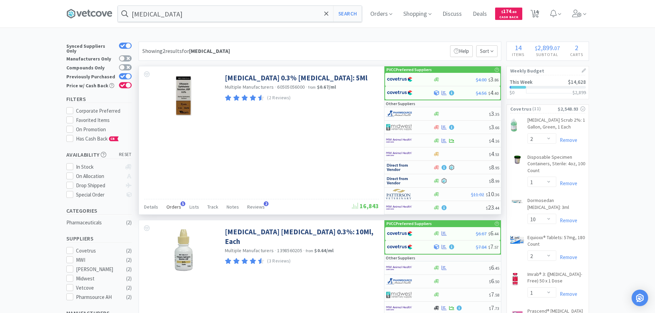
click at [175, 208] on span "Orders" at bounding box center [174, 207] width 15 height 6
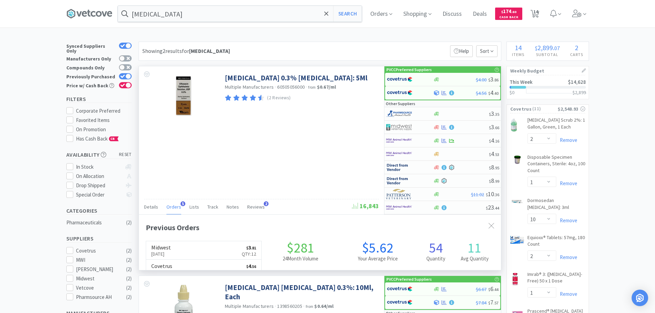
scroll to position [178, 362]
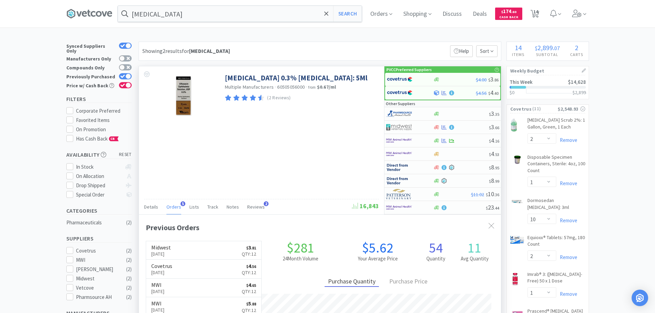
click at [175, 206] on span "Orders" at bounding box center [174, 207] width 15 height 6
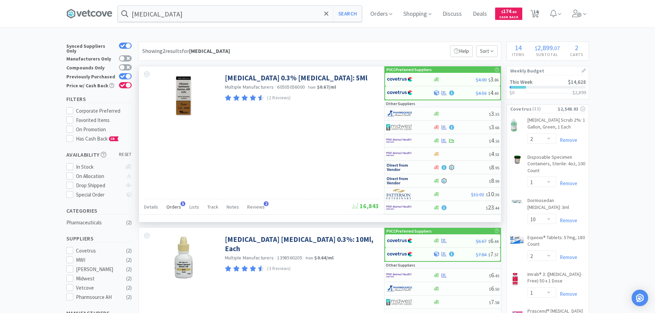
scroll to position [138, 0]
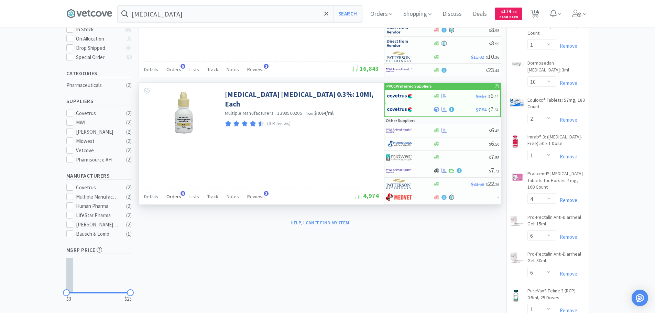
click at [177, 195] on span "Orders" at bounding box center [174, 197] width 15 height 6
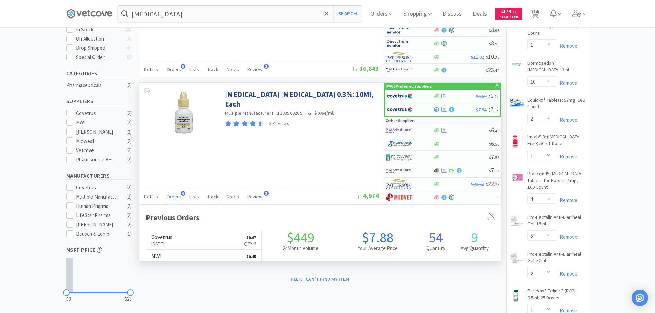
scroll to position [178, 362]
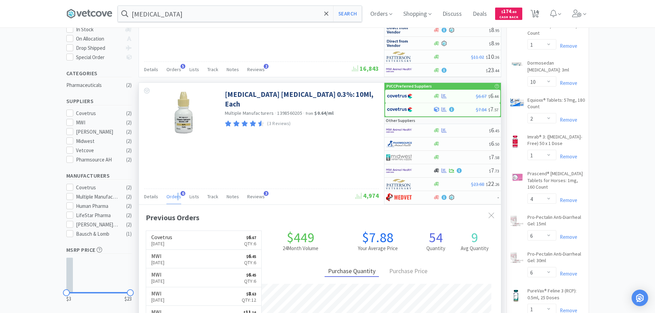
click at [177, 195] on span "Orders" at bounding box center [174, 197] width 15 height 6
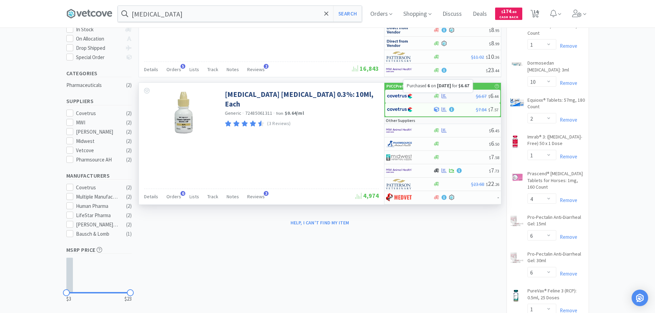
click at [442, 94] on icon at bounding box center [444, 96] width 5 height 4
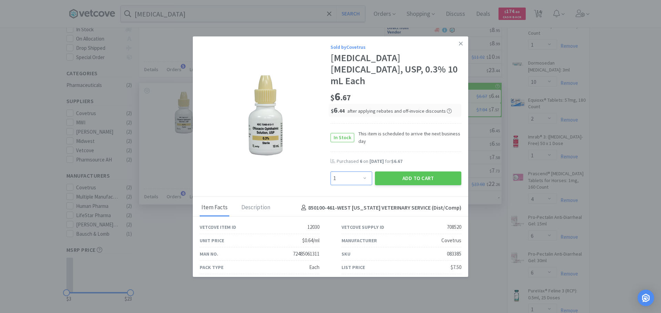
drag, startPoint x: 346, startPoint y: 180, endPoint x: 349, endPoint y: 175, distance: 5.5
click at [348, 180] on select "Enter Quantity 1 2 3 4 5 6 7 8 9 10 11 12 13 14 15 16 17 18 19 20 Enter Quantity" at bounding box center [351, 179] width 42 height 14
select select "6"
click at [330, 172] on select "Enter Quantity 1 2 3 4 5 6 7 8 9 10 11 12 13 14 15 16 17 18 19 20 Enter Quantity" at bounding box center [351, 179] width 42 height 14
click at [408, 180] on button "Add to Cart" at bounding box center [418, 179] width 86 height 14
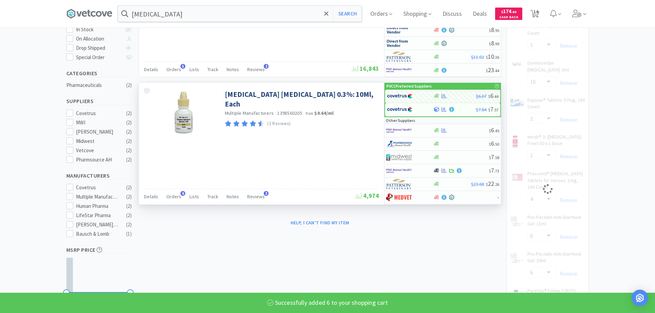
select select "6"
select select "4"
select select "6"
select select "1"
select select "50"
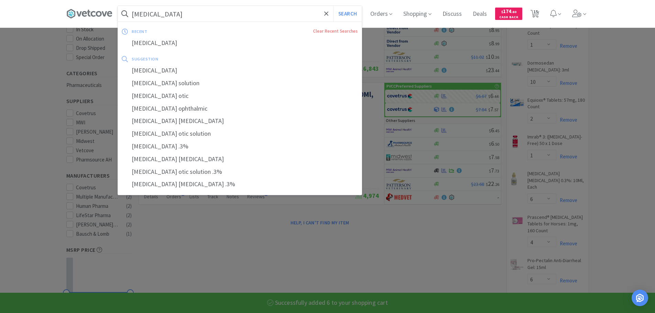
click at [180, 14] on input "[MEDICAL_DATA]" at bounding box center [240, 14] width 244 height 16
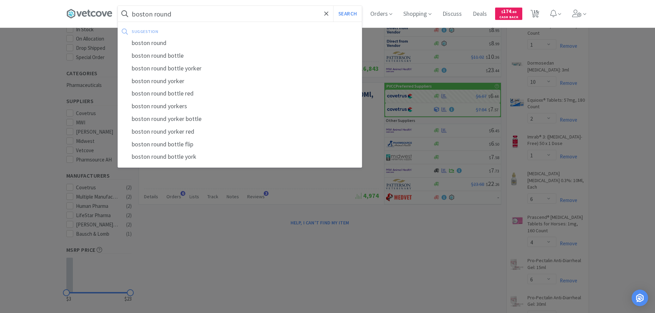
type input "boston round"
click at [333, 6] on button "Search" at bounding box center [347, 14] width 29 height 16
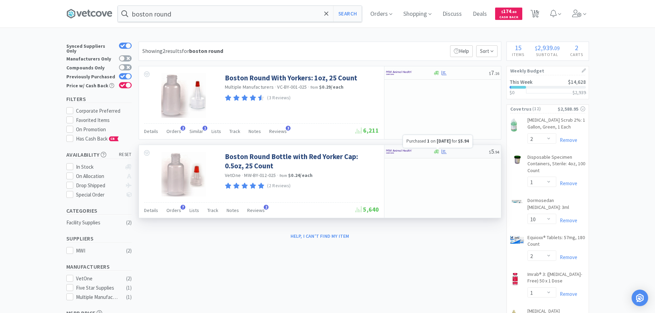
click at [446, 150] on icon at bounding box center [444, 151] width 5 height 5
select select "1"
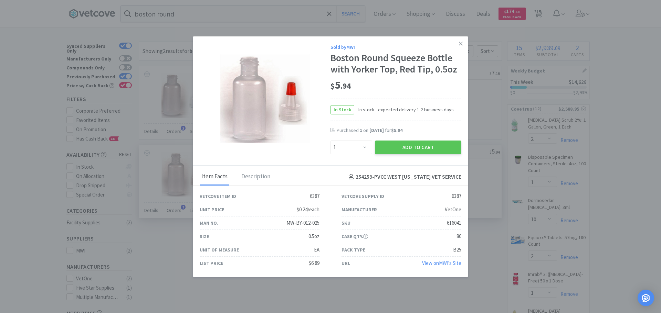
click at [446, 150] on button "Add to Cart" at bounding box center [418, 148] width 86 height 14
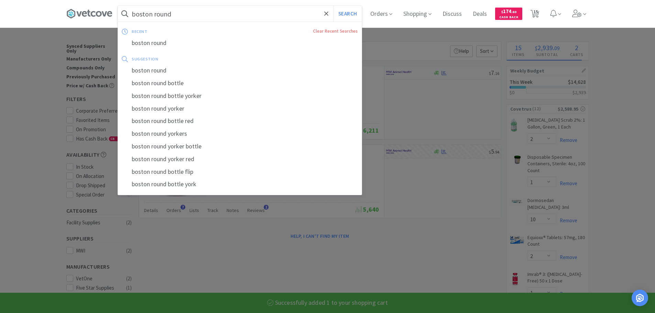
click at [231, 15] on input "boston round" at bounding box center [240, 14] width 244 height 16
select select "1"
select select "12"
select select "4"
select select "2"
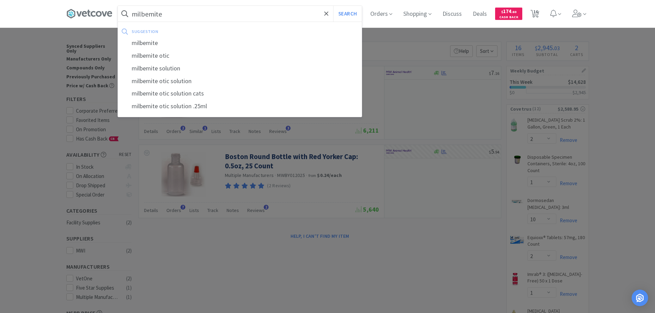
type input "milbemite"
click at [333, 6] on button "Search" at bounding box center [347, 14] width 29 height 16
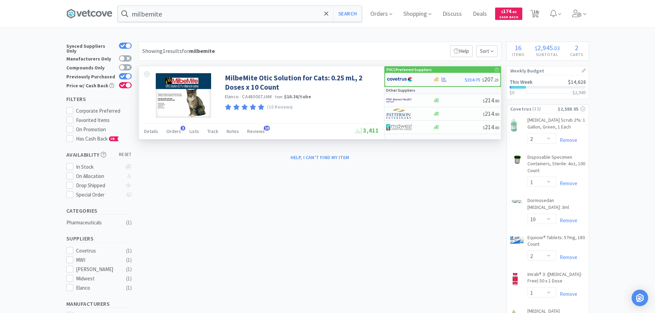
click at [389, 81] on img at bounding box center [400, 79] width 26 height 10
select select "1"
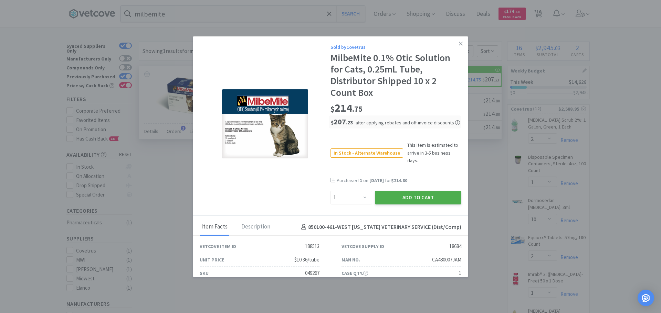
click at [406, 195] on button "Add to Cart" at bounding box center [418, 198] width 86 height 14
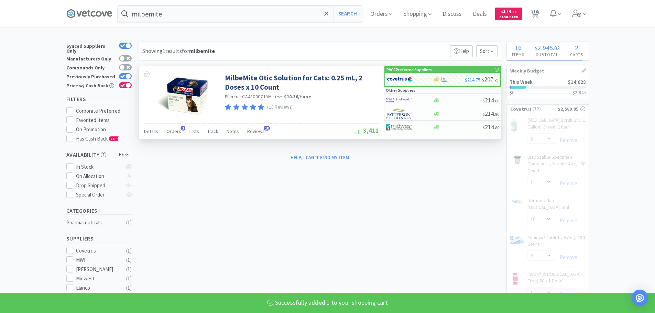
select select "1"
select select "6"
select select "4"
select select "6"
select select "1"
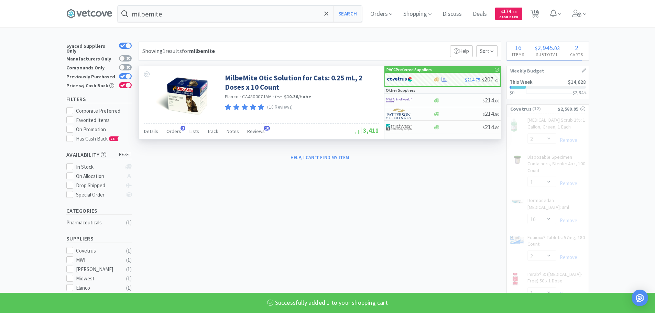
select select "50"
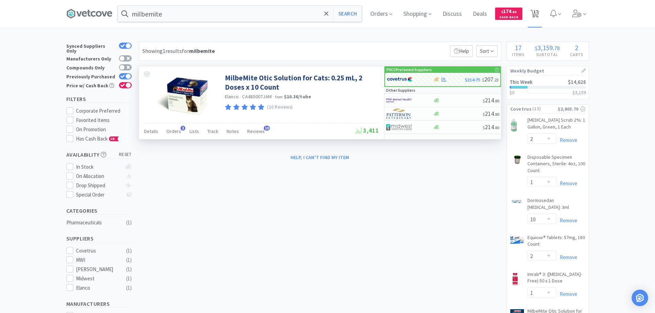
click at [542, 12] on span "17" at bounding box center [535, 14] width 14 height 28
select select "2"
select select "1"
select select "10"
select select "2"
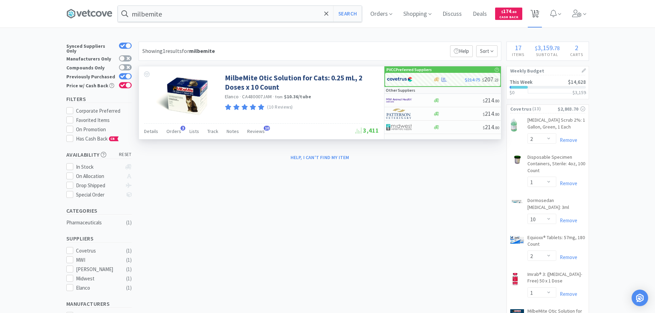
select select "1"
select select "6"
select select "4"
select select "6"
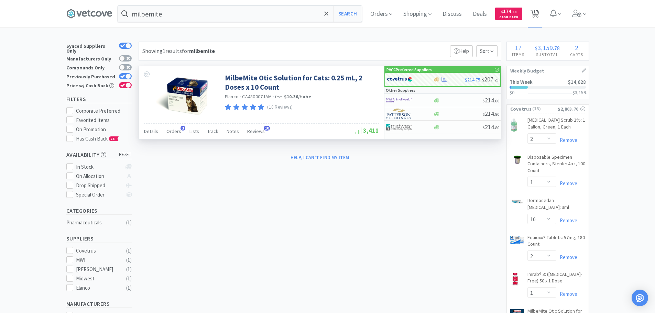
select select "6"
select select "1"
select select "50"
select select "1"
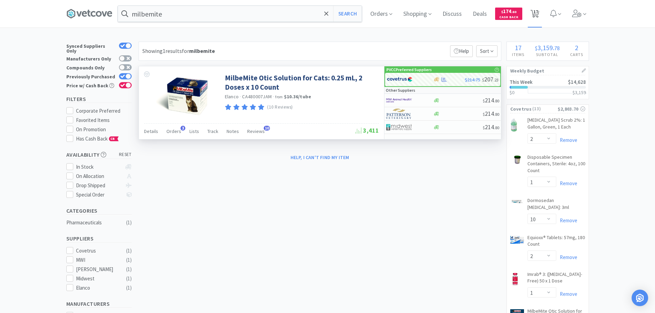
select select "12"
select select "4"
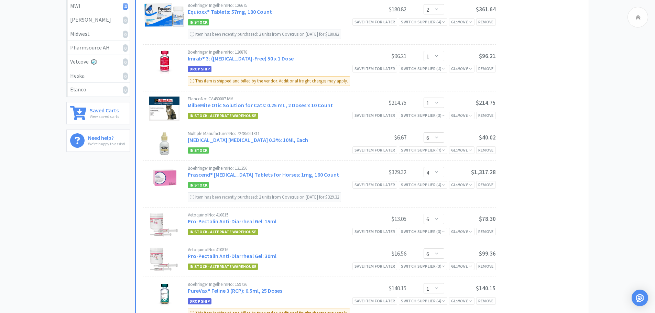
scroll to position [154, 0]
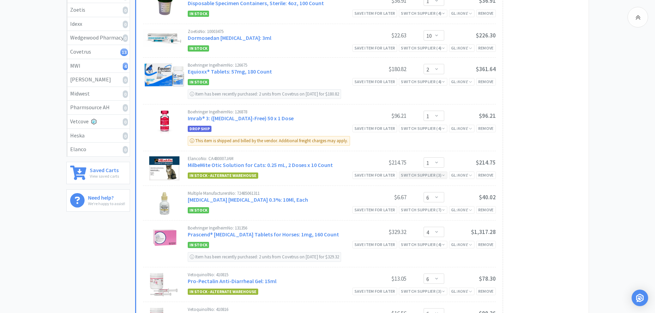
click at [418, 176] on div "Switch Supplier ( 3 )" at bounding box center [423, 175] width 44 height 7
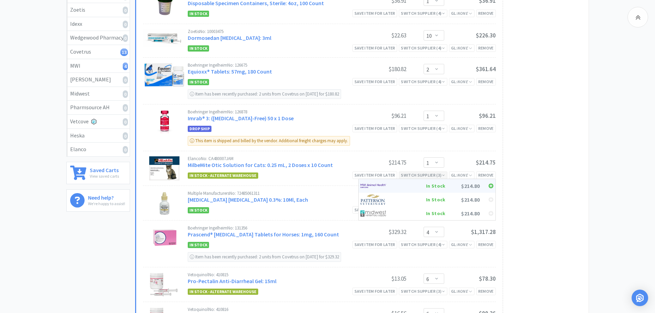
click at [417, 183] on div "In Stock" at bounding box center [420, 186] width 51 height 10
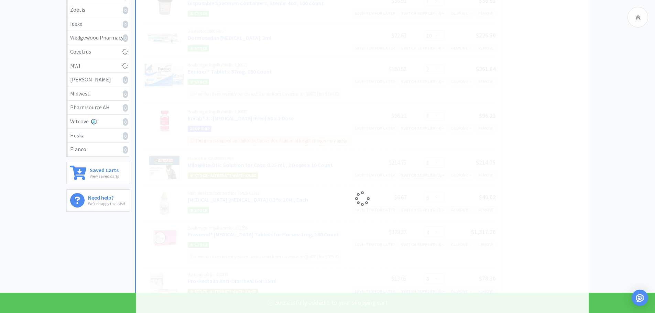
select select "1"
select select "2"
select select "6"
select select "4"
select select "6"
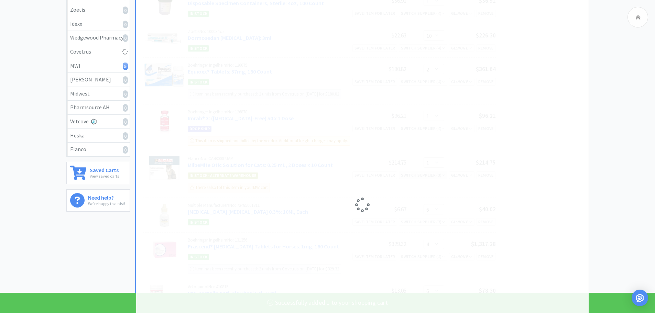
select select "1"
select select "50"
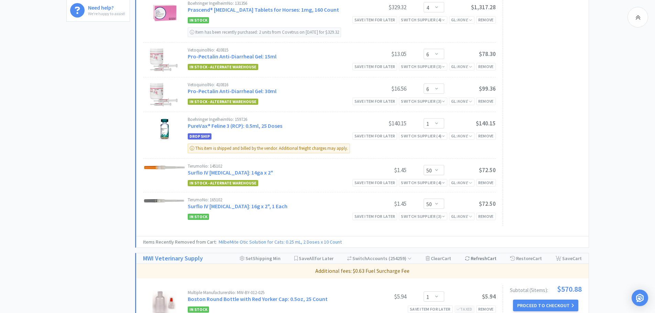
scroll to position [516, 0]
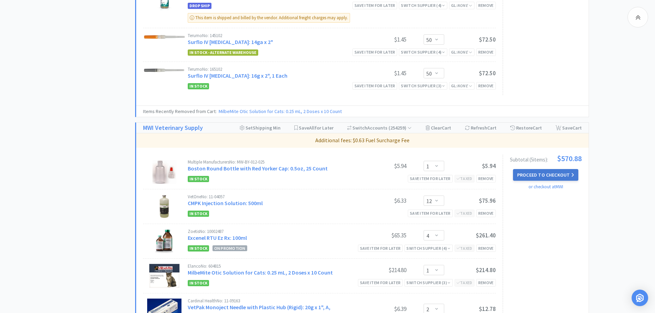
click at [544, 180] on button "Proceed to Checkout" at bounding box center [545, 175] width 65 height 12
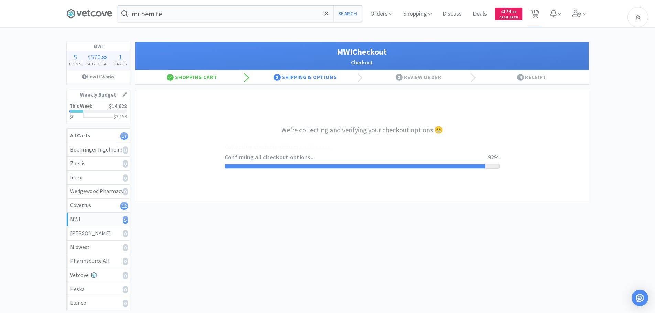
select select "STD_"
select select "FMI"
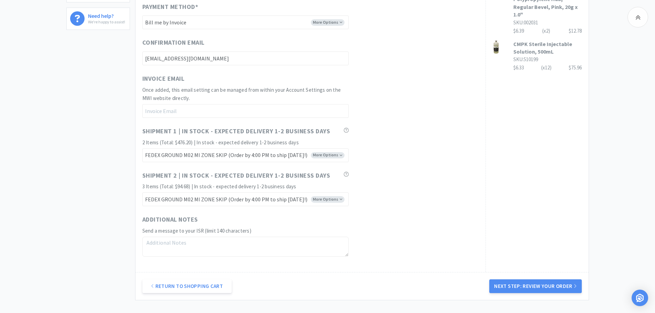
scroll to position [378, 0]
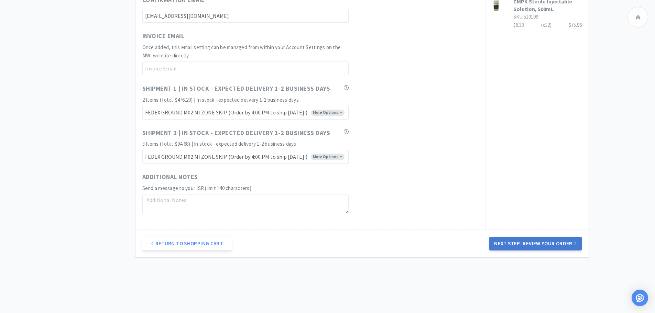
click at [548, 243] on button "Next Step: Review Your Order" at bounding box center [536, 244] width 92 height 14
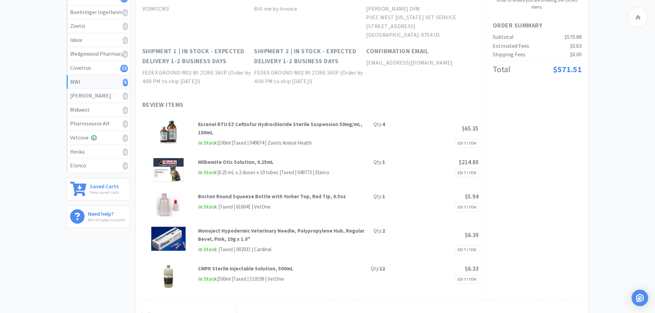
scroll to position [0, 0]
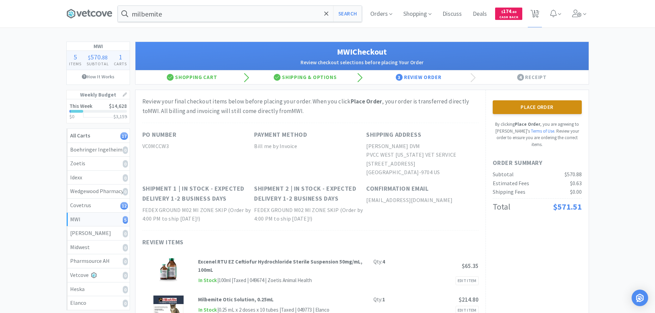
click at [510, 109] on button "Place Order" at bounding box center [537, 107] width 89 height 14
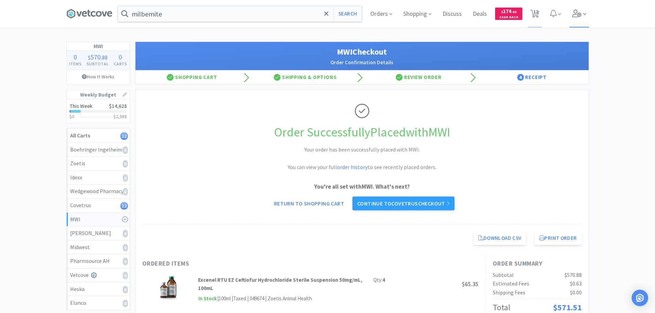
click at [574, 18] on span at bounding box center [580, 14] width 20 height 28
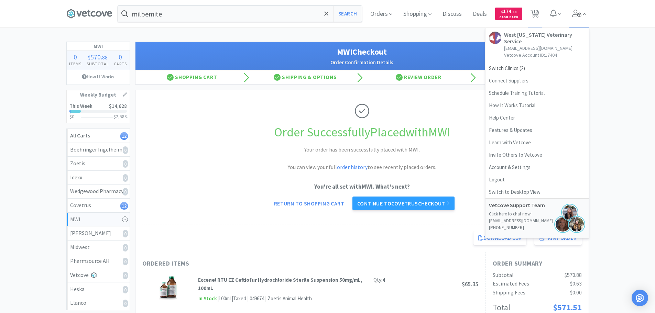
click at [574, 18] on span at bounding box center [580, 14] width 20 height 28
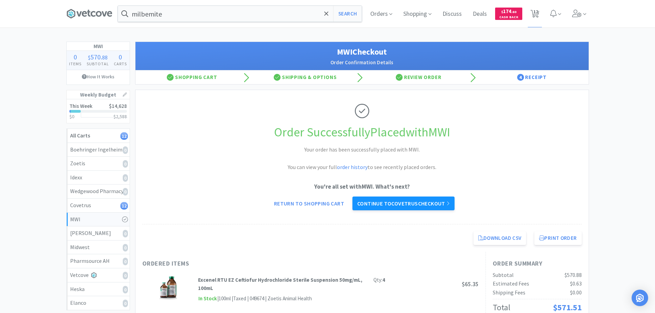
click at [435, 201] on link "Continue to Covetrus checkout" at bounding box center [404, 204] width 102 height 14
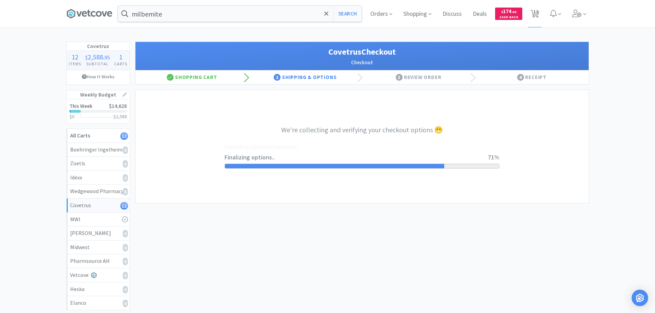
select select "ACCOUNT"
select select "cvt-standard-net"
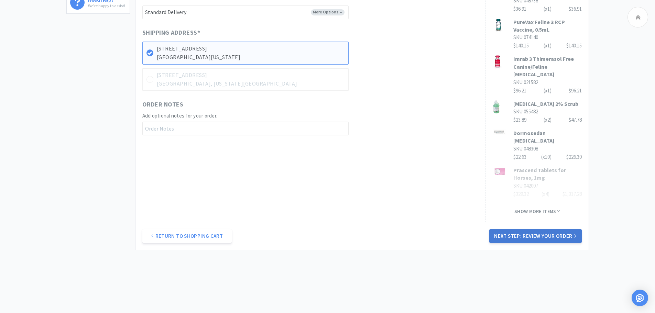
click at [503, 229] on button "Next Step: Review Your Order" at bounding box center [536, 236] width 92 height 14
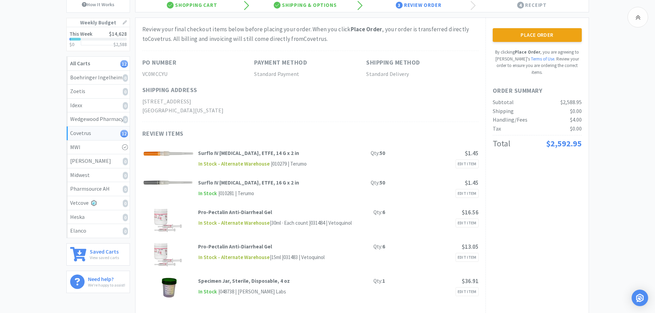
scroll to position [31, 0]
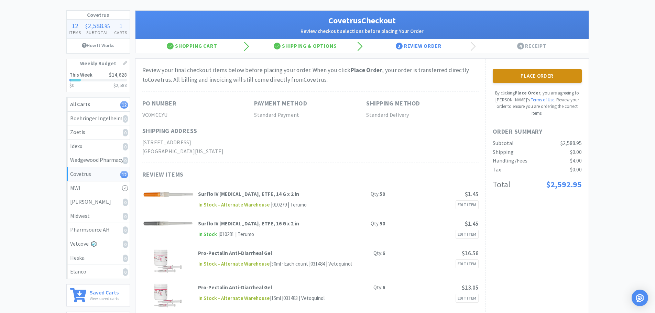
click at [518, 72] on button "Place Order" at bounding box center [537, 76] width 89 height 14
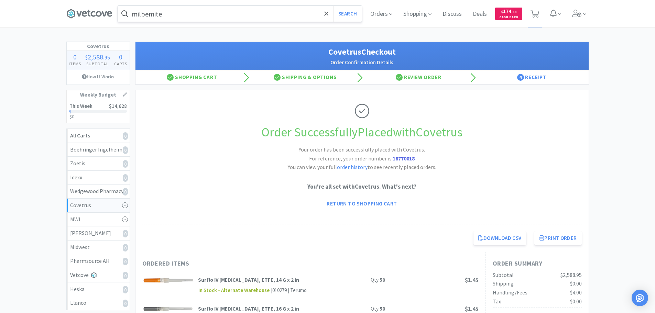
click at [191, 19] on input "milbemite" at bounding box center [240, 14] width 244 height 16
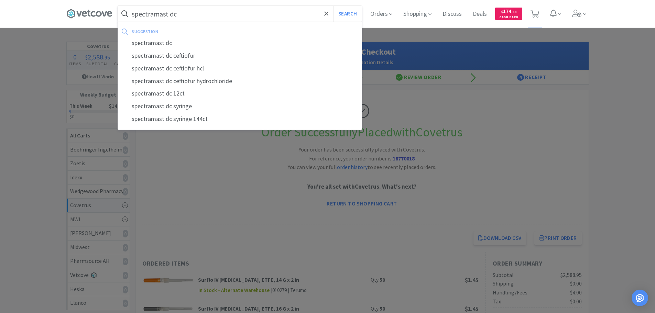
type input "spectramast dc"
click at [333, 6] on button "Search" at bounding box center [347, 14] width 29 height 16
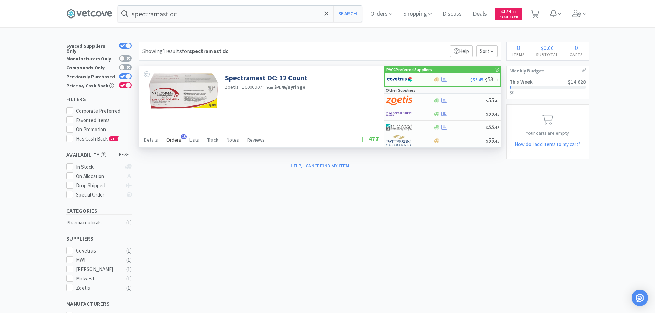
click at [171, 140] on span "Orders" at bounding box center [174, 140] width 15 height 6
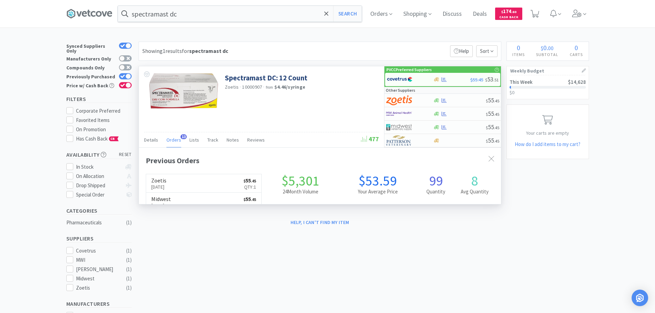
scroll to position [184, 362]
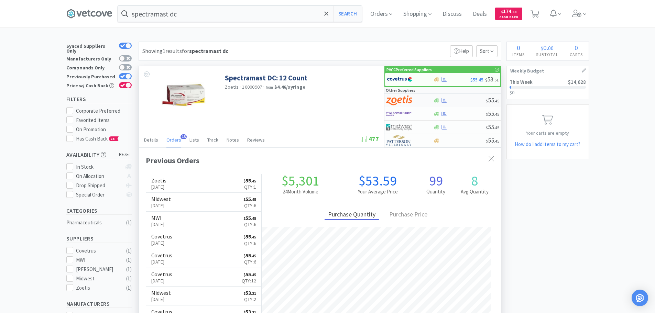
click at [421, 101] on div at bounding box center [405, 101] width 38 height 12
select select "1"
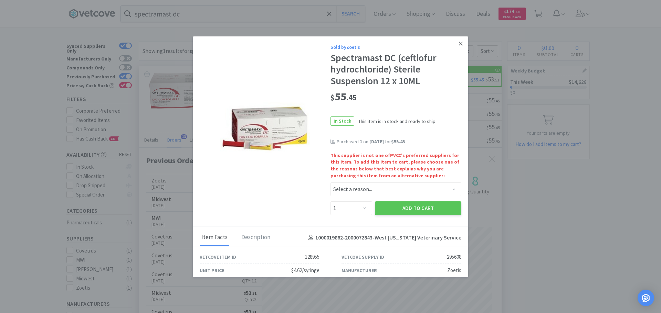
click at [459, 42] on icon at bounding box center [461, 44] width 4 height 6
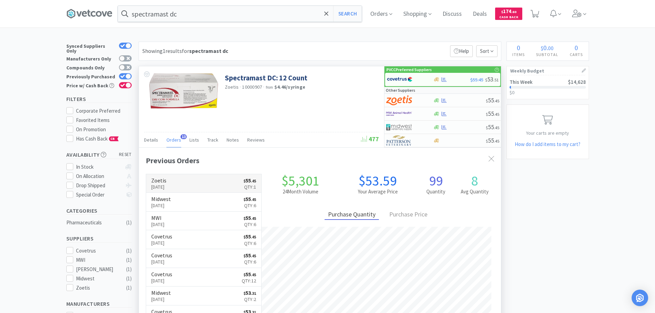
click at [167, 184] on p "[DATE]" at bounding box center [158, 187] width 15 height 8
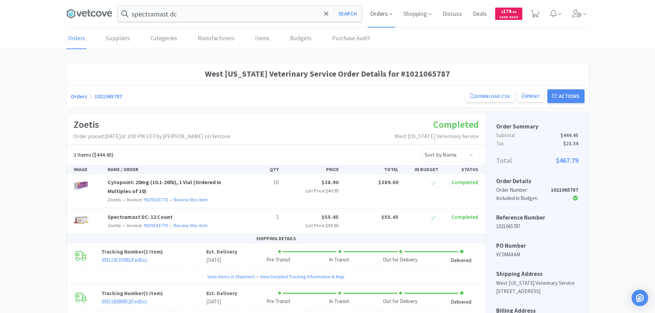
click at [391, 19] on span "Orders" at bounding box center [382, 14] width 28 height 28
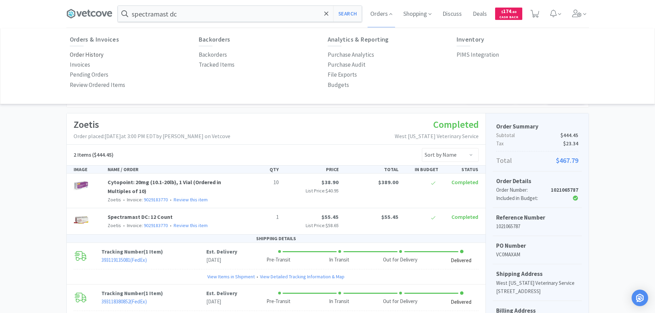
click at [82, 55] on p "Order History" at bounding box center [87, 54] width 34 height 9
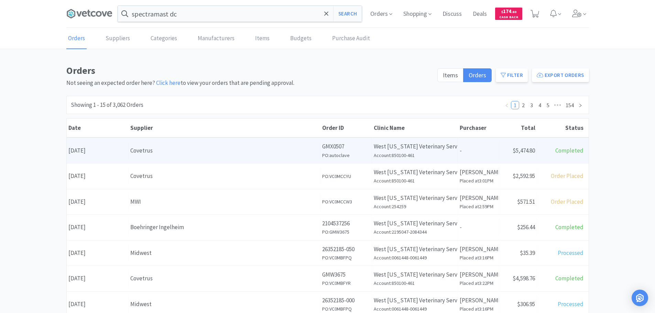
click at [227, 153] on div "Covetrus" at bounding box center [224, 150] width 188 height 9
